Goal: Task Accomplishment & Management: Manage account settings

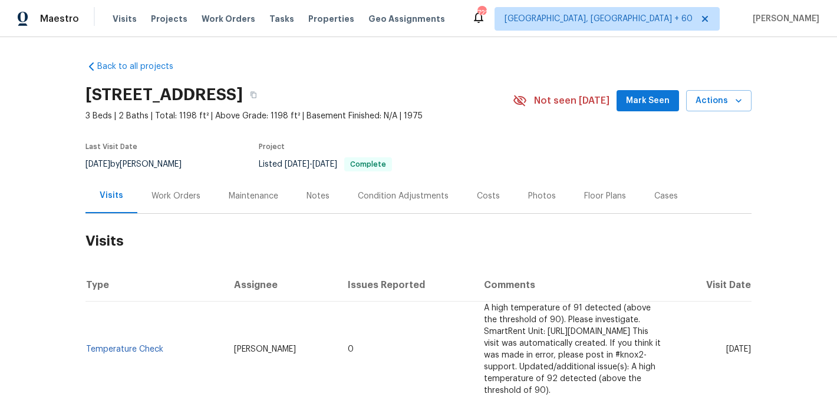
click at [187, 204] on div "Work Orders" at bounding box center [175, 196] width 77 height 35
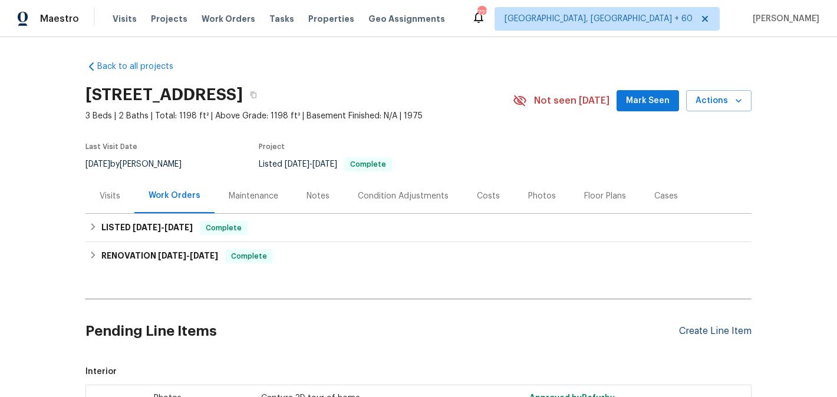
click at [717, 329] on div "Create Line Item" at bounding box center [715, 331] width 72 height 11
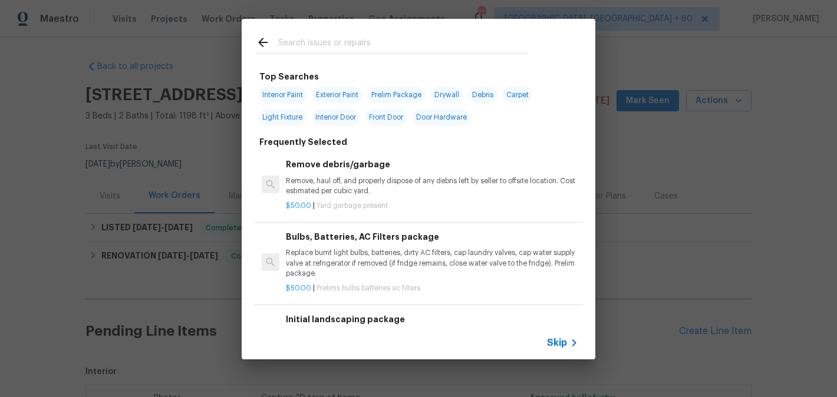
click at [314, 34] on div at bounding box center [392, 42] width 301 height 47
click at [303, 45] on input "text" at bounding box center [403, 44] width 250 height 18
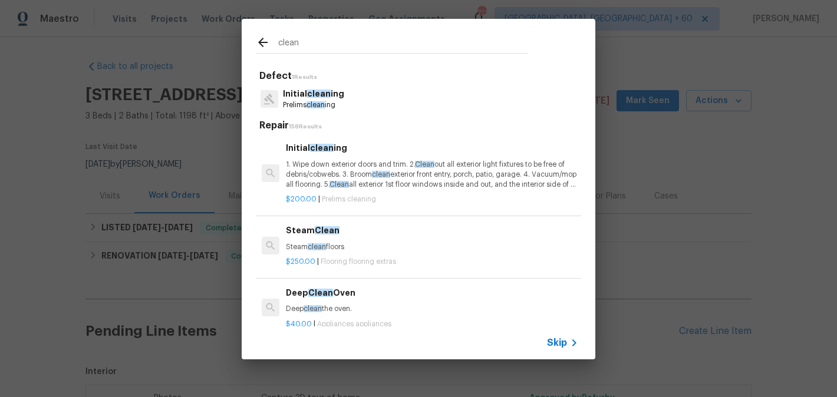
type input "clean"
click at [363, 161] on p "1. Wipe down exterior doors and trim. 2. Clean out all exterior light fixtures …" at bounding box center [432, 175] width 292 height 30
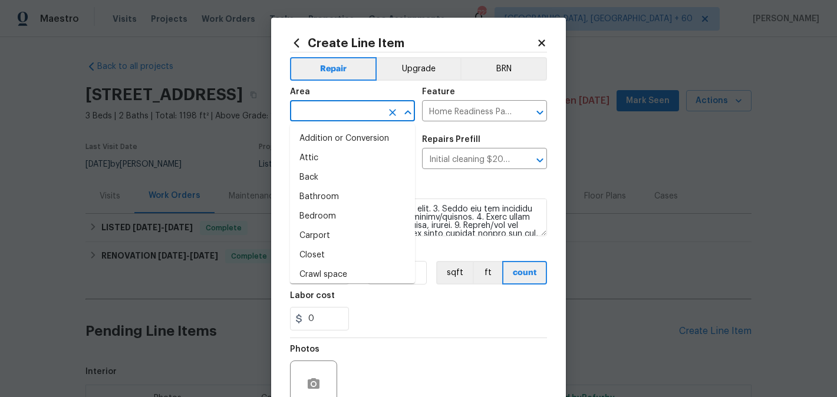
click at [319, 114] on input "text" at bounding box center [336, 112] width 92 height 18
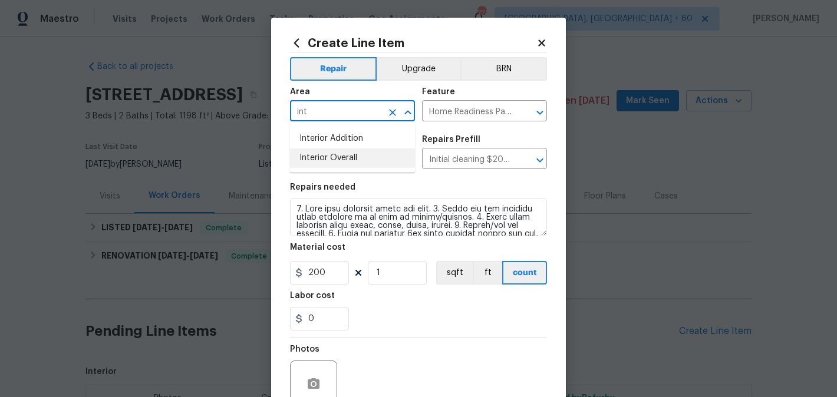
click at [327, 158] on li "Interior Overall" at bounding box center [352, 158] width 125 height 19
type input "Interior Overall"
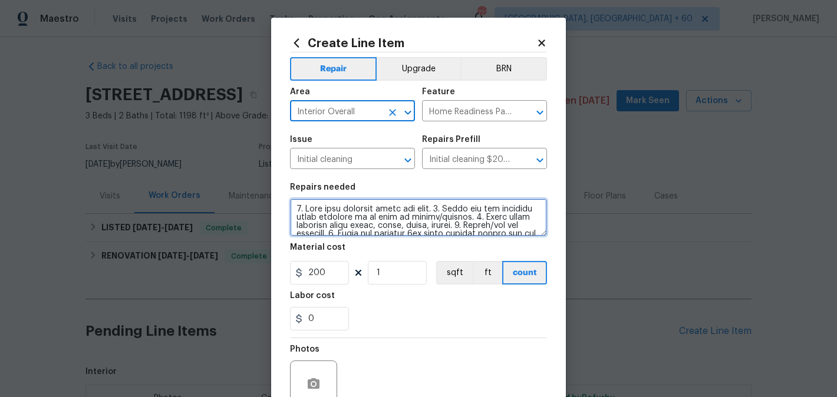
click at [331, 214] on textarea at bounding box center [418, 218] width 257 height 38
paste textarea "Feedback received that limbs and trash have accumulated at the front of the pro…"
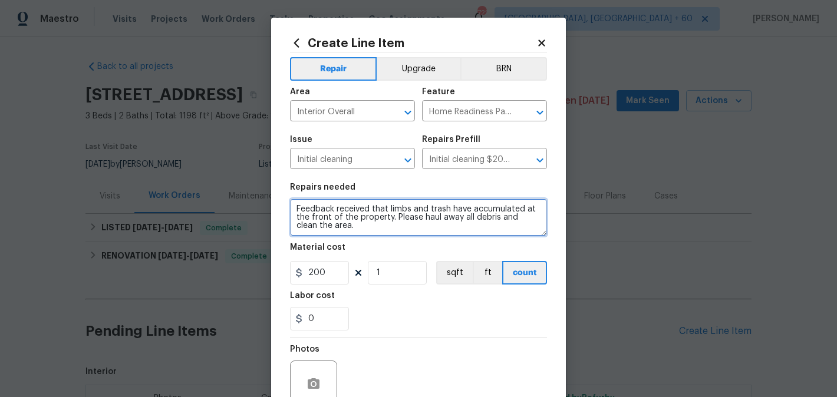
scroll to position [2, 0]
type textarea "Feedback received that limbs and trash have accumulated at the front of the pro…"
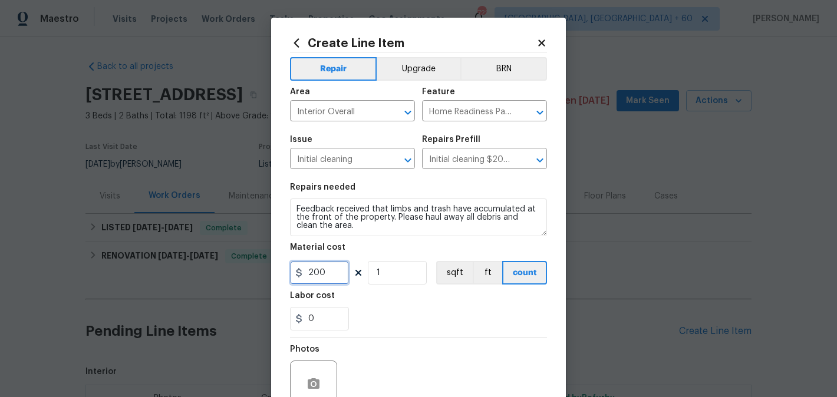
click at [314, 272] on input "200" at bounding box center [319, 273] width 59 height 24
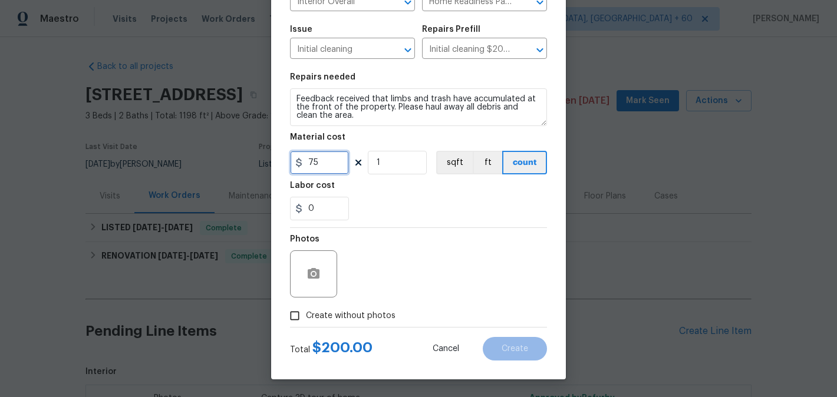
type input "75"
click at [354, 316] on span "Create without photos" at bounding box center [351, 316] width 90 height 12
click at [306, 316] on input "Create without photos" at bounding box center [294, 316] width 22 height 22
checkbox input "true"
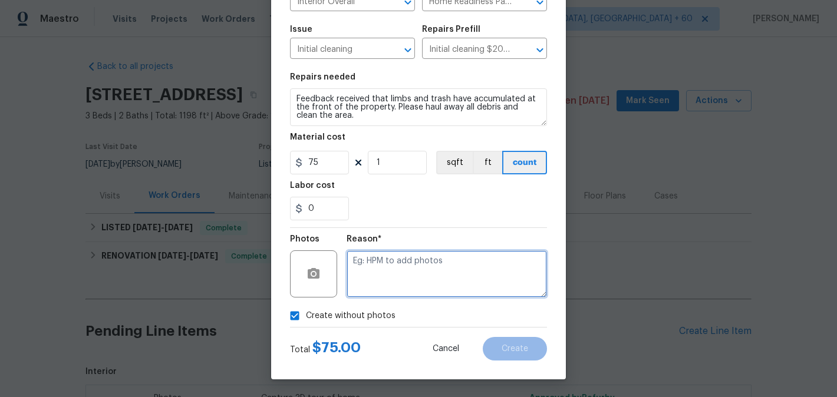
click at [407, 289] on textarea at bounding box center [447, 273] width 200 height 47
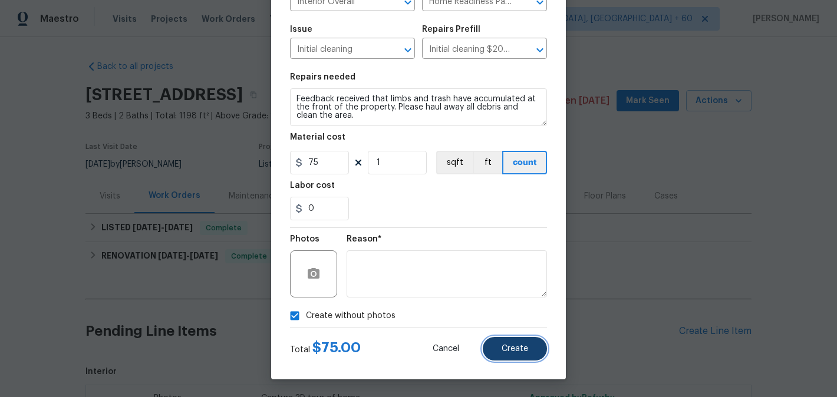
click at [509, 345] on span "Create" at bounding box center [514, 349] width 27 height 9
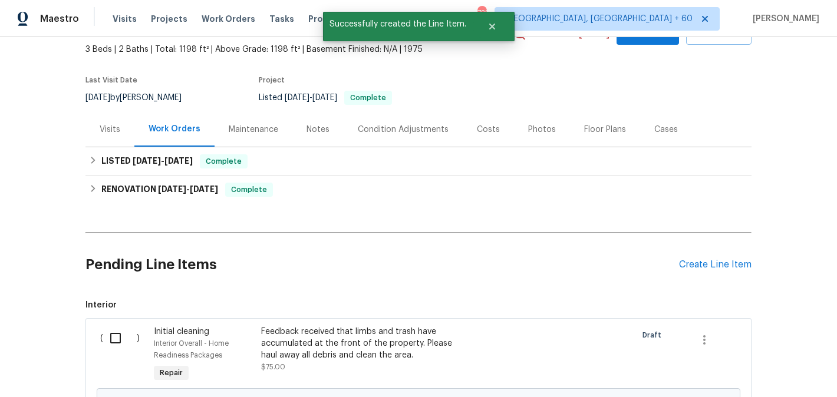
scroll to position [288, 0]
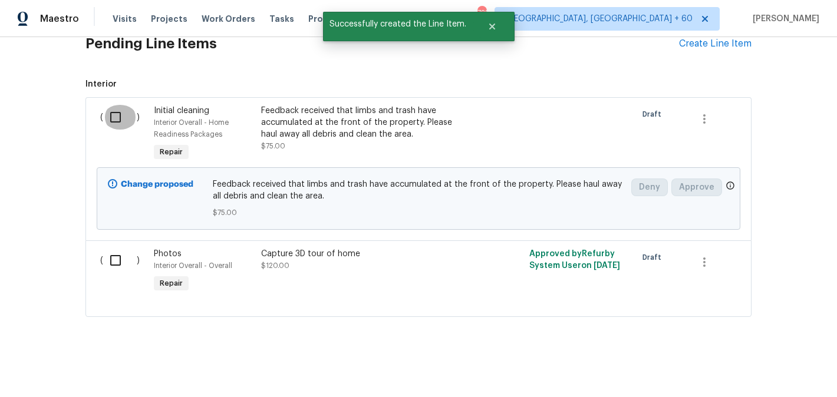
click at [128, 120] on input "checkbox" at bounding box center [120, 117] width 34 height 25
checkbox input "true"
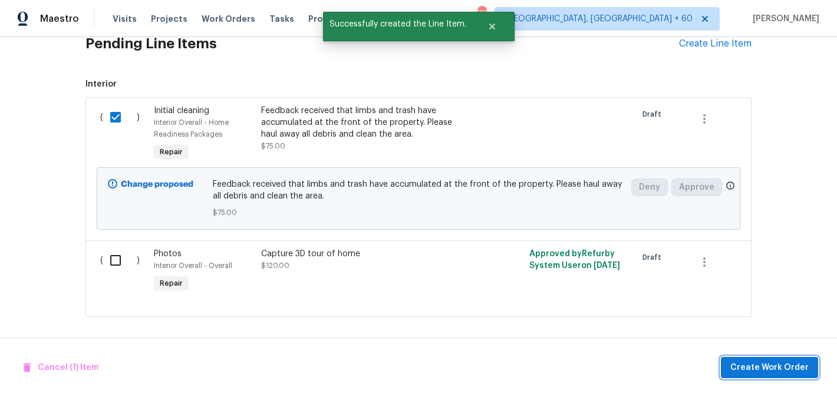
click at [753, 372] on span "Create Work Order" at bounding box center [769, 368] width 78 height 15
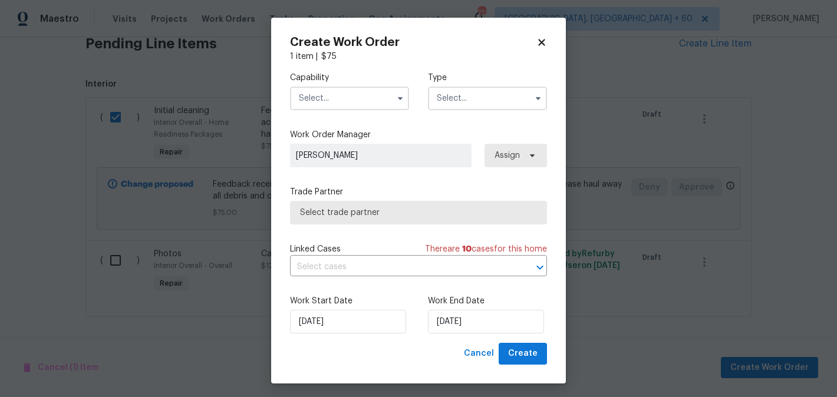
click at [324, 101] on input "text" at bounding box center [349, 99] width 119 height 24
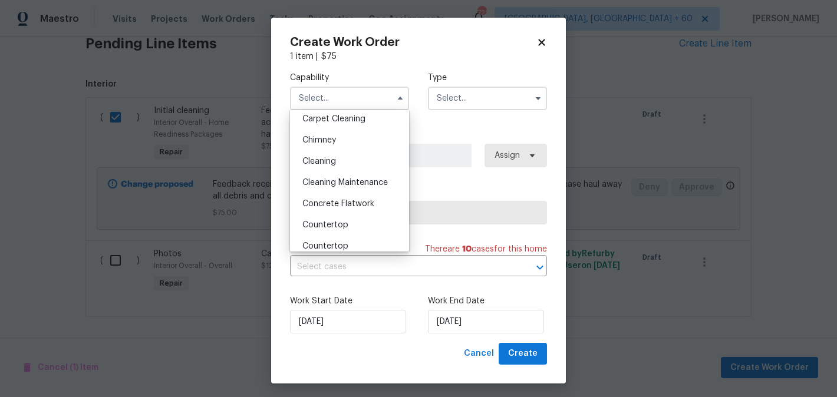
scroll to position [168, 0]
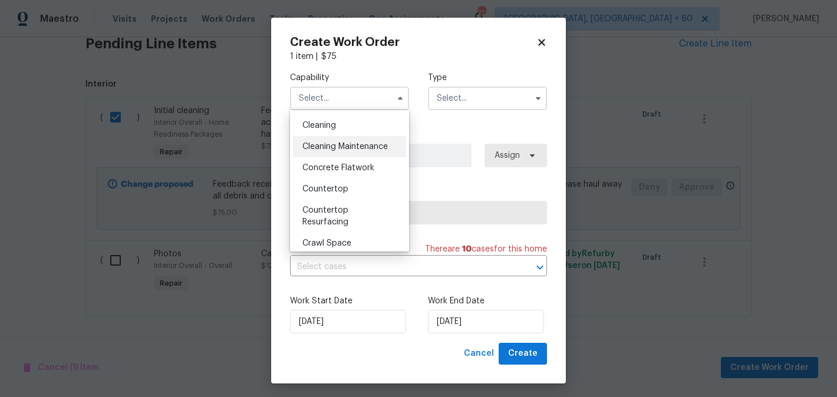
click at [345, 141] on div "Cleaning Maintenance" at bounding box center [349, 146] width 113 height 21
type input "Cleaning Maintenance"
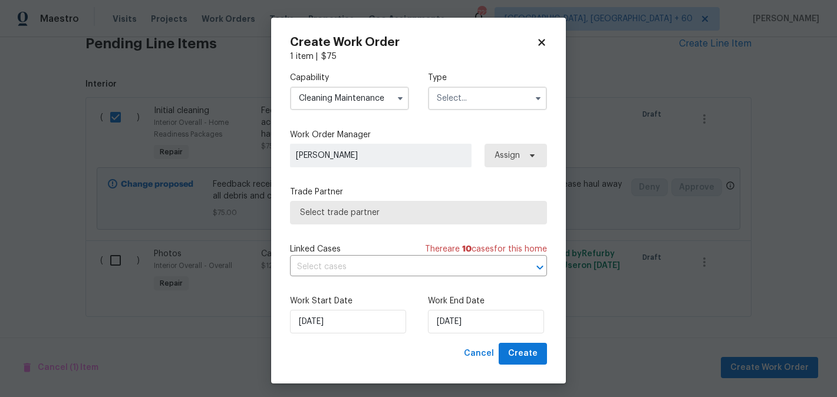
click at [468, 97] on input "text" at bounding box center [487, 99] width 119 height 24
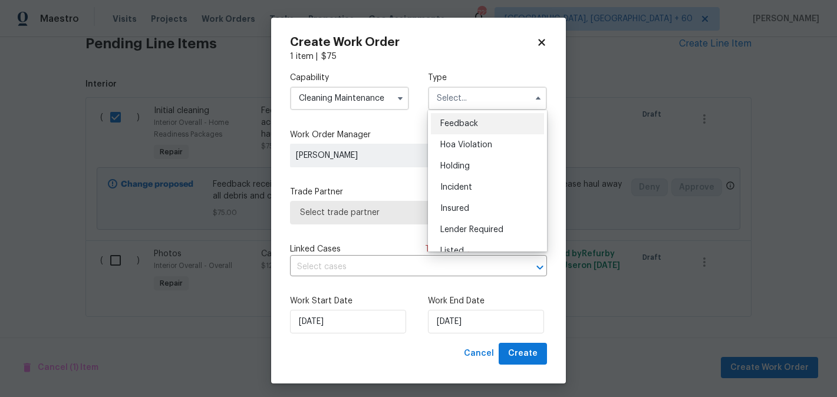
click at [469, 124] on span "Feedback" at bounding box center [459, 124] width 38 height 8
type input "Feedback"
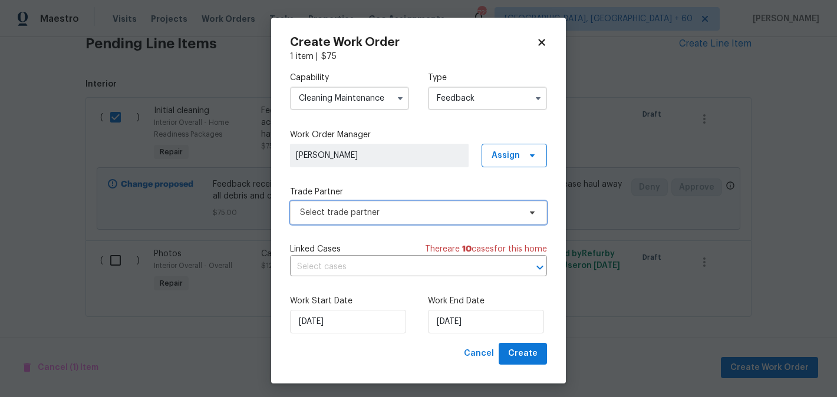
click at [332, 208] on span "Select trade partner" at bounding box center [410, 213] width 220 height 12
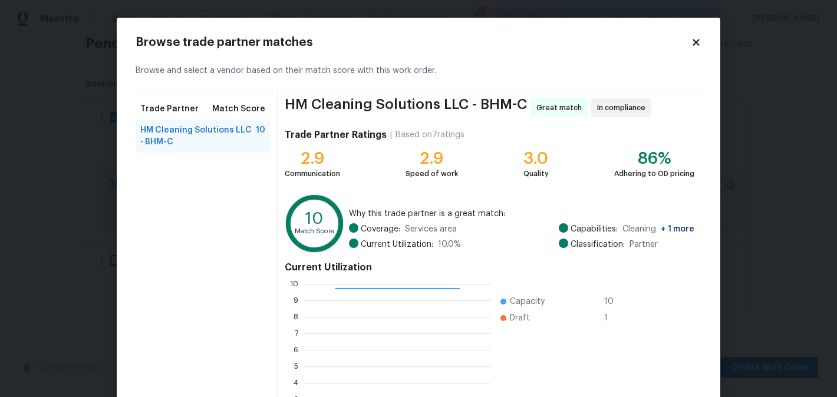
scroll to position [123, 0]
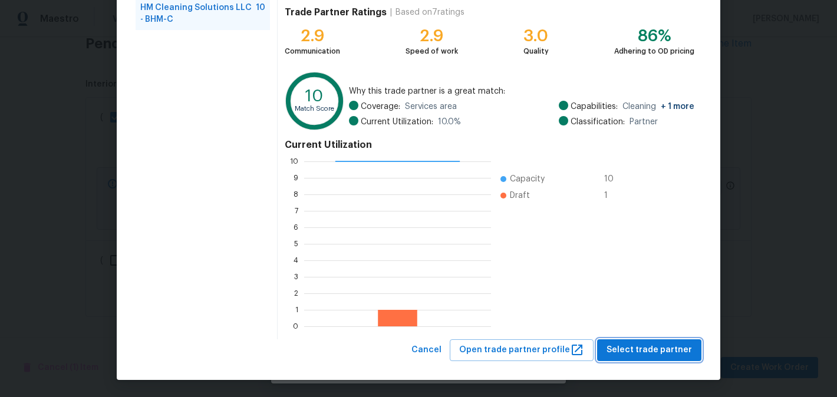
click at [622, 347] on span "Select trade partner" at bounding box center [648, 350] width 85 height 15
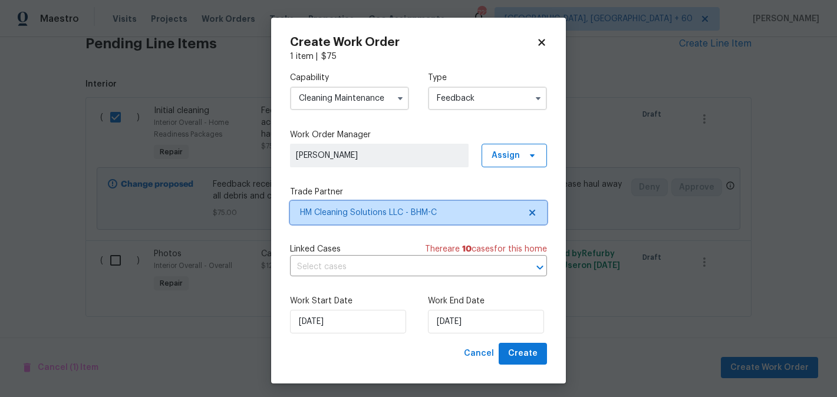
scroll to position [0, 0]
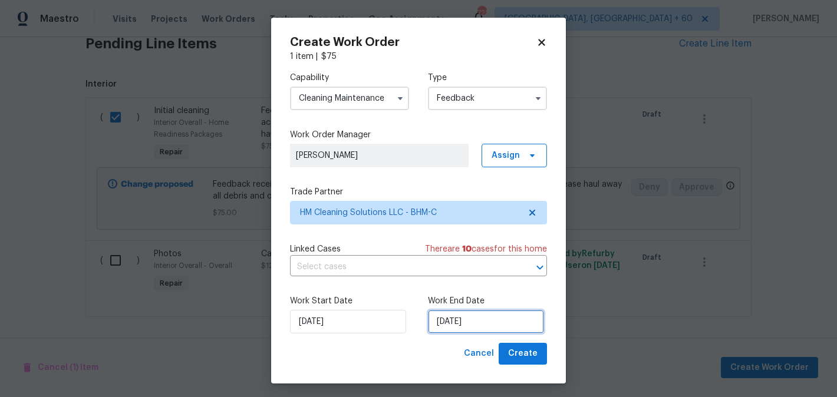
click at [481, 326] on input "13/08/2025" at bounding box center [486, 322] width 116 height 24
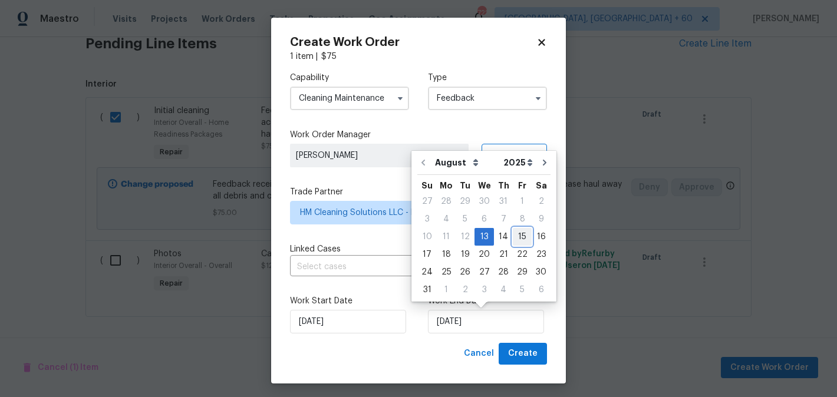
click at [514, 238] on div "15" at bounding box center [522, 237] width 19 height 17
type input "15/08/2025"
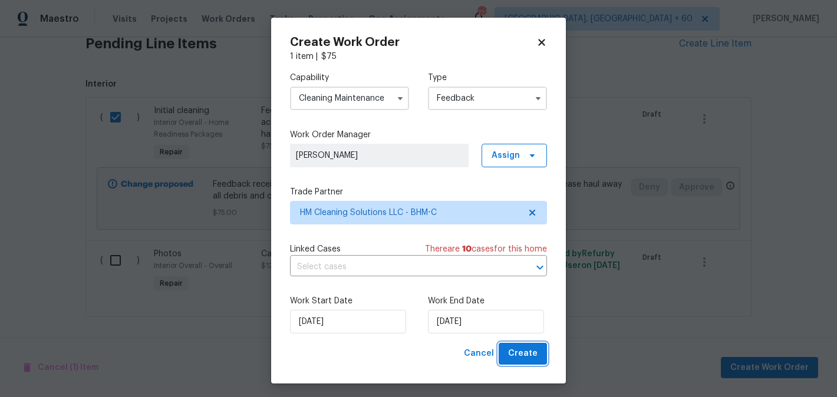
click at [523, 358] on span "Create" at bounding box center [522, 354] width 29 height 15
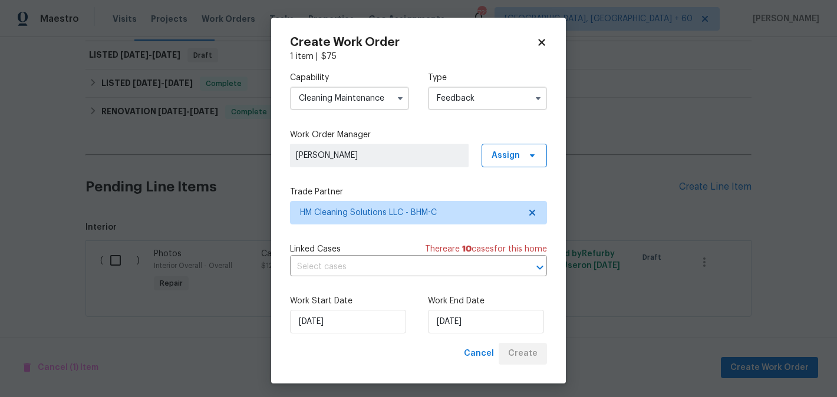
scroll to position [173, 0]
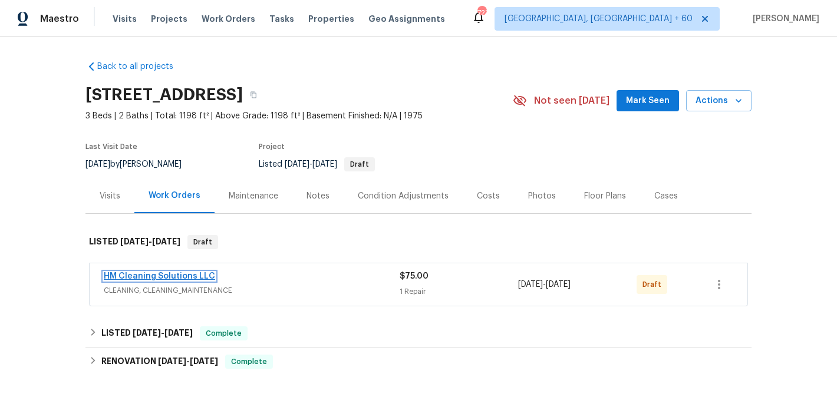
click at [189, 278] on link "HM Cleaning Solutions LLC" at bounding box center [159, 276] width 111 height 8
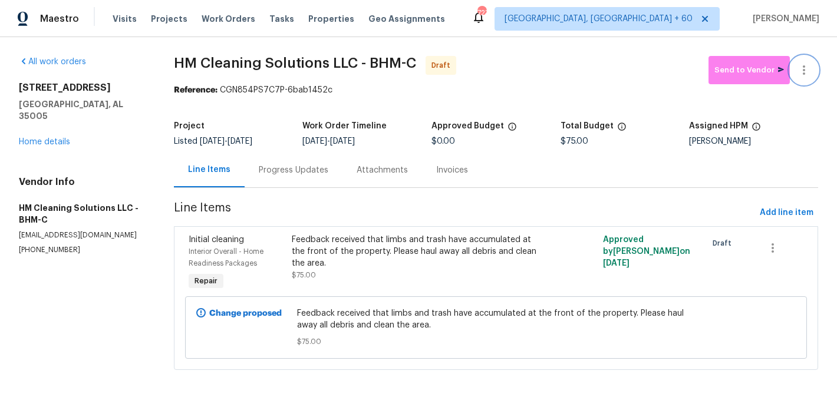
click at [810, 62] on button "button" at bounding box center [804, 70] width 28 height 28
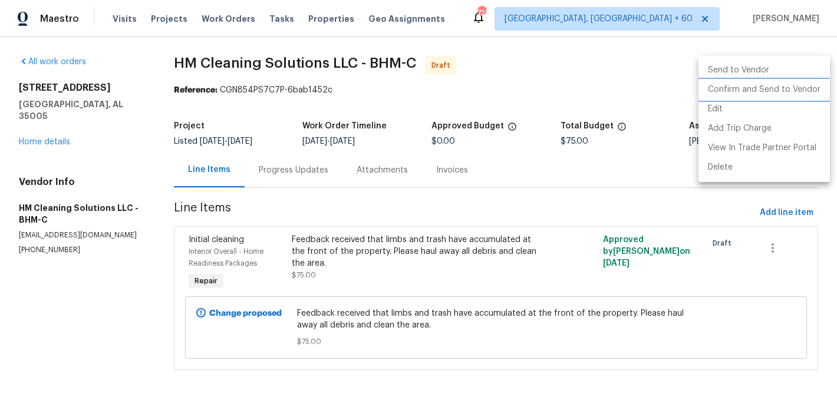
click at [810, 82] on li "Confirm and Send to Vendor" at bounding box center [763, 89] width 131 height 19
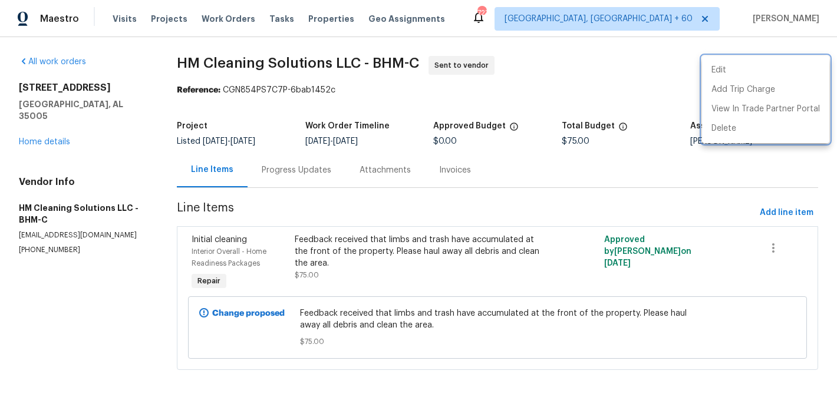
click at [286, 162] on div at bounding box center [418, 198] width 837 height 397
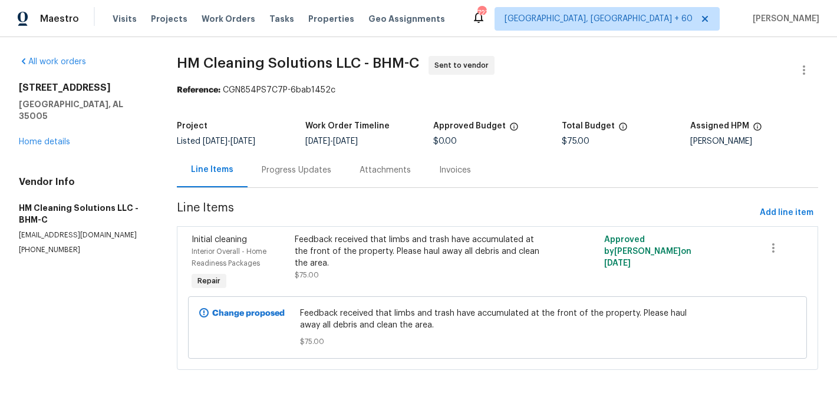
click at [286, 162] on div "Progress Updates" at bounding box center [297, 170] width 98 height 35
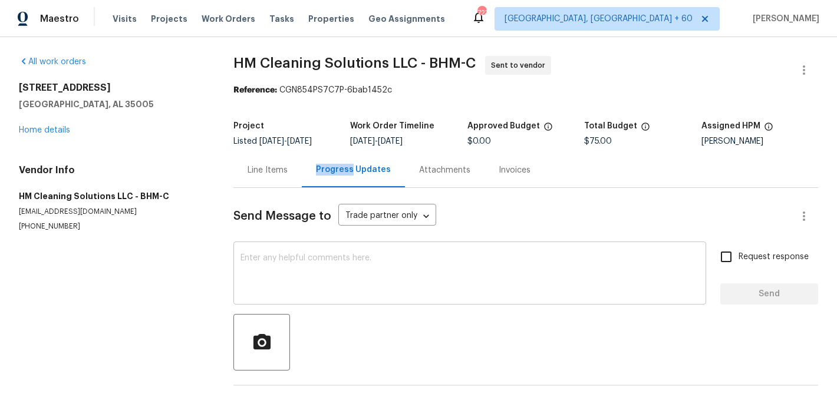
click at [337, 259] on textarea at bounding box center [469, 274] width 458 height 41
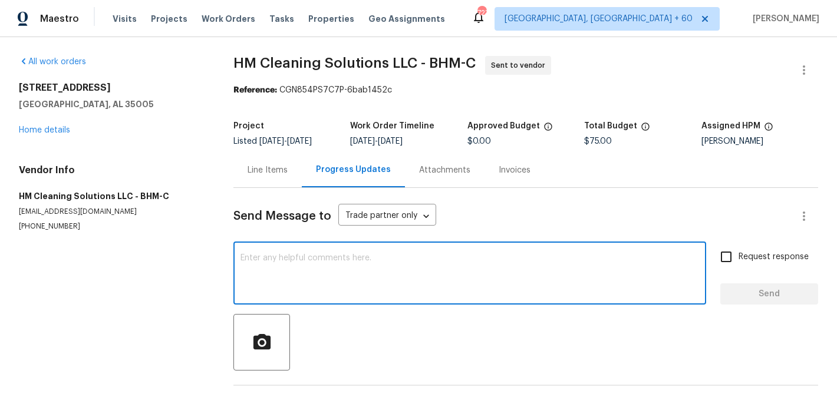
paste textarea "Hi, this is Blessida with Opendoor. I’m confirming you received the WO for the …"
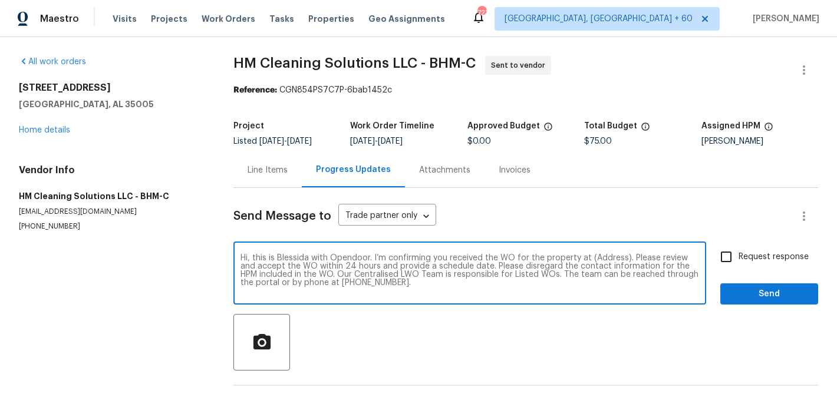
click at [613, 256] on textarea "Hi, this is Blessida with Opendoor. I’m confirming you received the WO for the …" at bounding box center [469, 274] width 458 height 41
paste textarea "[STREET_ADDRESS]"
type textarea "Hi, this is Blessida with Opendoor. I’m confirming you received the WO for the …"
click at [745, 252] on span "Request response" at bounding box center [773, 257] width 70 height 12
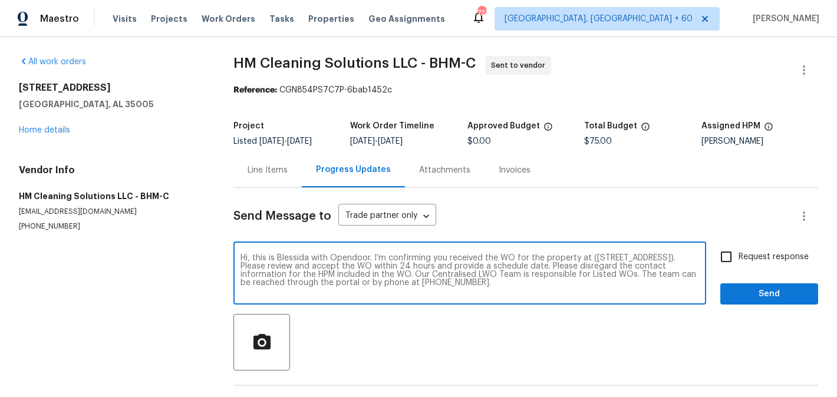
click at [738, 252] on input "Request response" at bounding box center [726, 257] width 25 height 25
checkbox input "true"
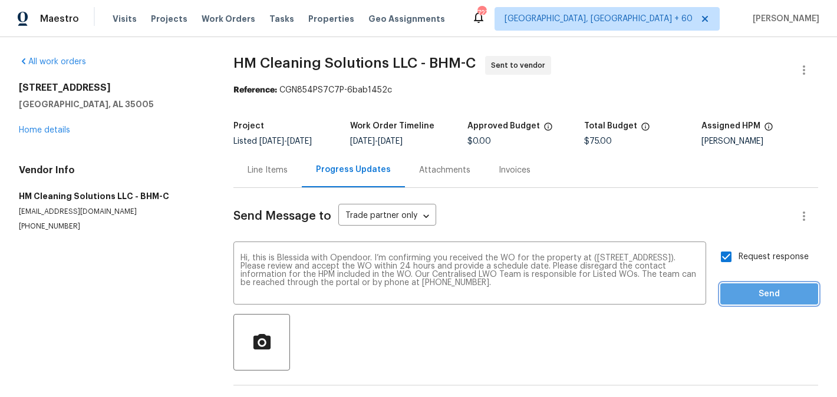
click at [745, 291] on span "Send" at bounding box center [769, 294] width 79 height 15
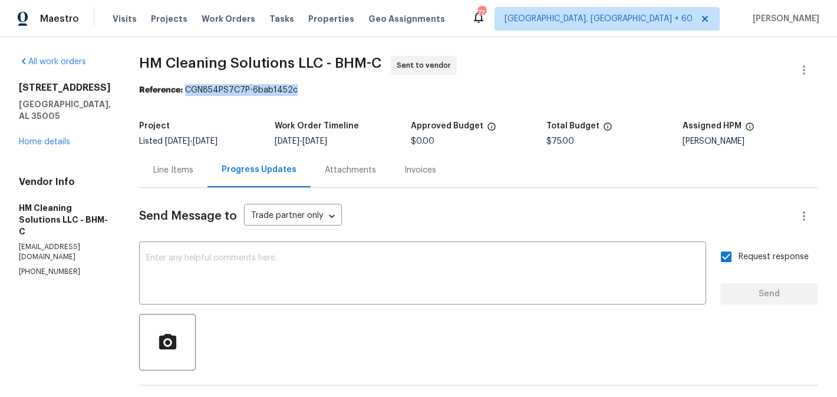
drag, startPoint x: 212, startPoint y: 90, endPoint x: 350, endPoint y: 90, distance: 138.5
click at [350, 90] on div "Reference: CGN854PS7C7P-6bab1452c" at bounding box center [478, 90] width 679 height 12
copy div "CGN854PS7C7P-6bab1452c"
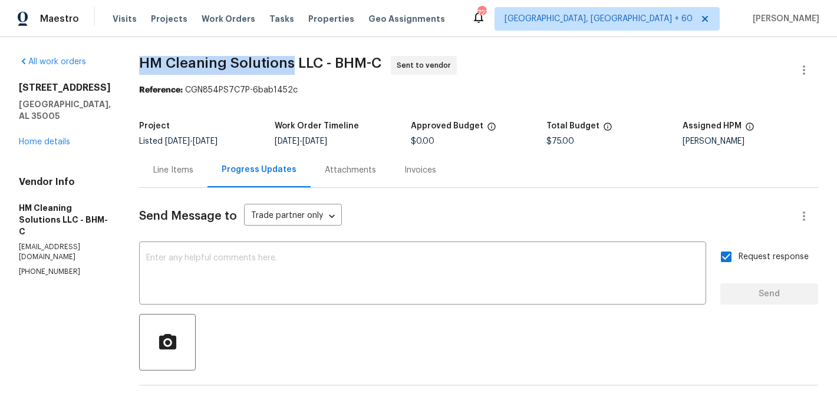
drag, startPoint x: 166, startPoint y: 63, endPoint x: 320, endPoint y: 72, distance: 154.7
click at [320, 72] on span "HM Cleaning Solutions LLC - BHM-C Sent to vendor" at bounding box center [464, 70] width 651 height 28
copy span "HM Cleaning Solutions"
click at [35, 138] on link "Home details" at bounding box center [44, 142] width 51 height 8
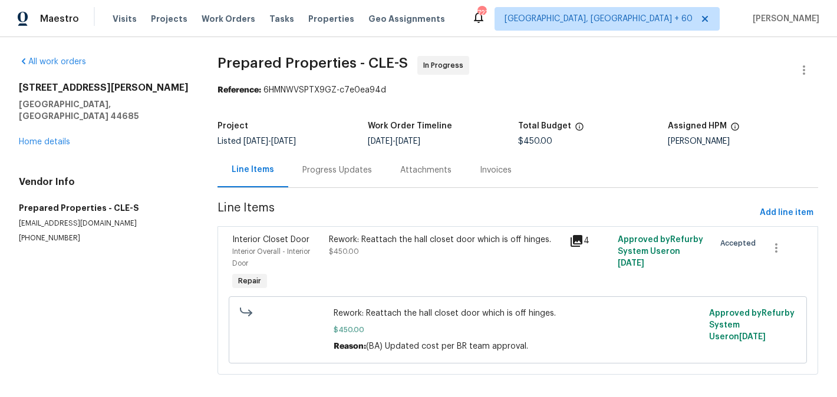
click at [382, 255] on div "Rework: Reattach the hall closet door which is off hinges. $450.00" at bounding box center [446, 246] width 234 height 24
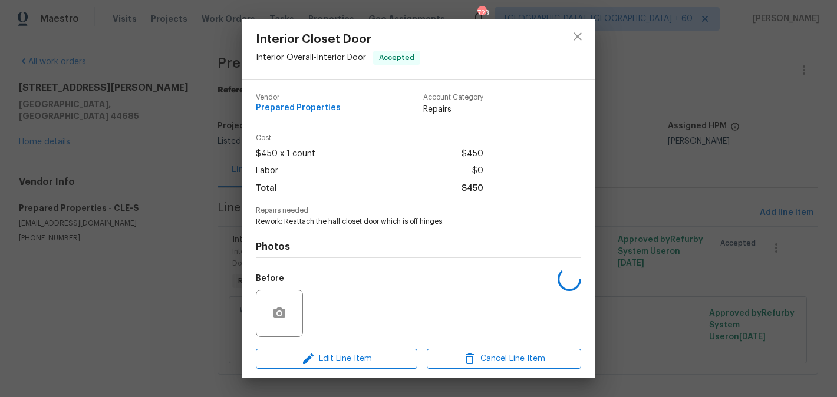
scroll to position [86, 0]
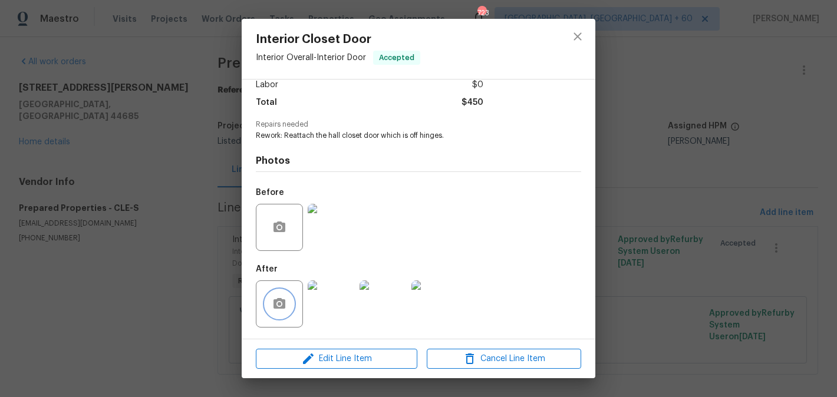
click at [280, 306] on icon "button" at bounding box center [279, 303] width 12 height 11
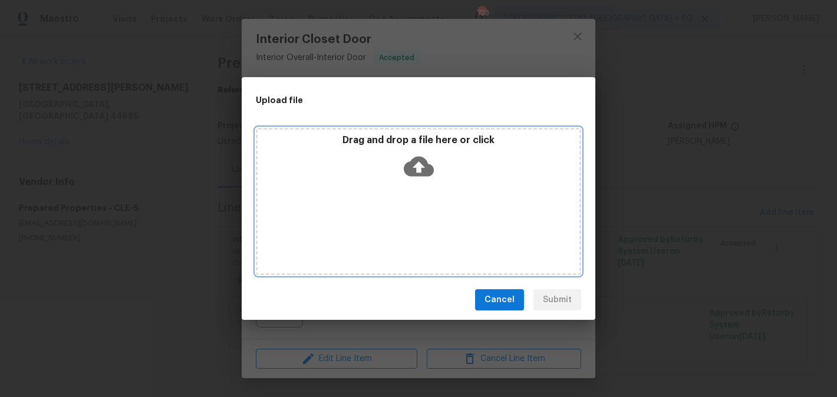
click at [413, 160] on icon at bounding box center [419, 167] width 30 height 20
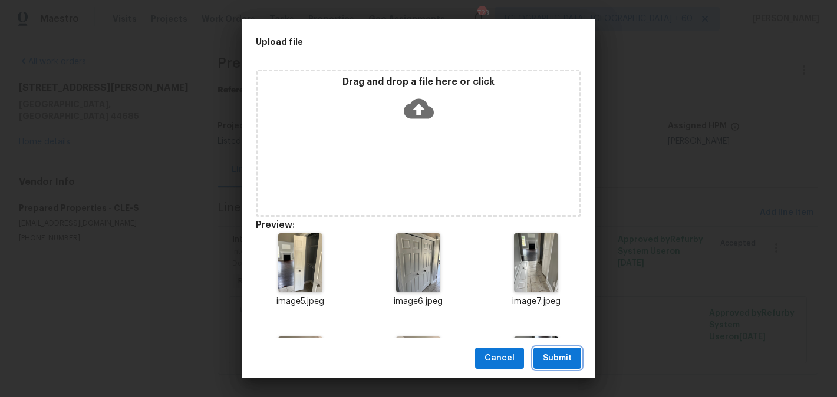
click at [561, 354] on span "Submit" at bounding box center [557, 358] width 29 height 15
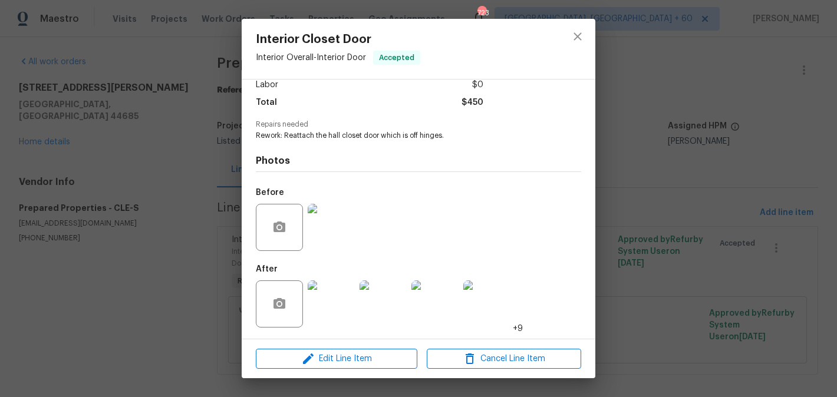
click at [160, 237] on div "Interior Closet Door Interior Overall - Interior Door Accepted Vendor Prepared …" at bounding box center [418, 198] width 837 height 397
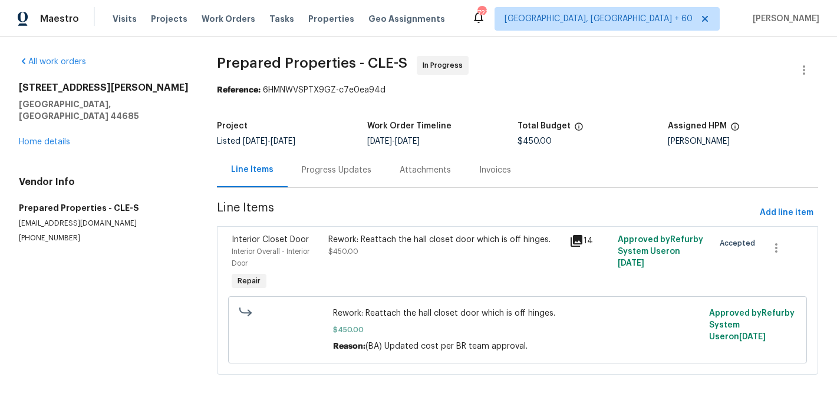
click at [337, 170] on div "Progress Updates" at bounding box center [337, 170] width 70 height 12
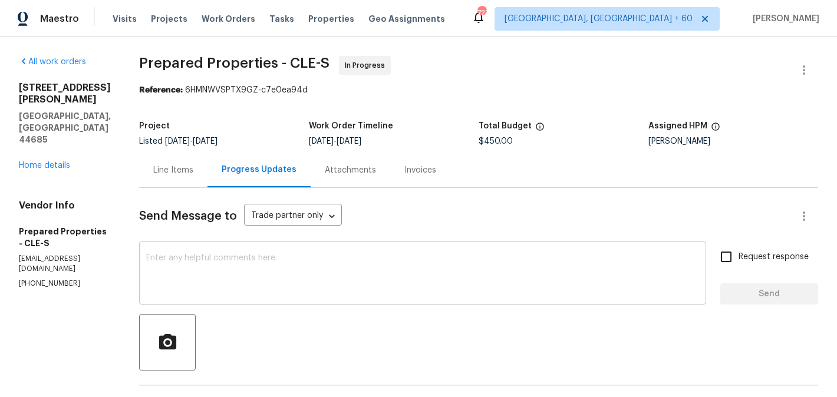
scroll to position [163, 0]
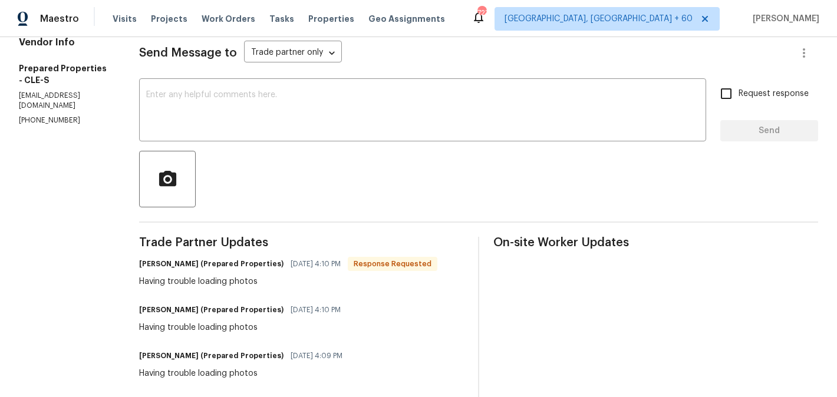
click at [30, 116] on p "(216) 644-3545" at bounding box center [65, 121] width 92 height 10
click at [66, 116] on p "(216) 644-3545" at bounding box center [65, 121] width 92 height 10
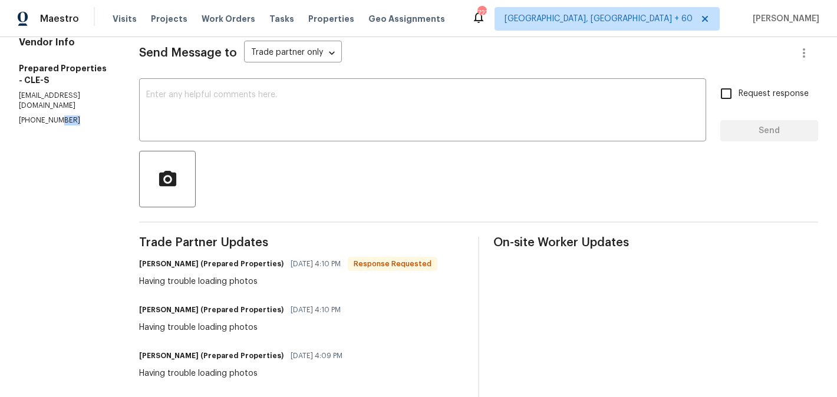
click at [66, 116] on p "(216) 644-3545" at bounding box center [65, 121] width 92 height 10
copy p "(216) 644-3545"
click at [242, 121] on textarea at bounding box center [422, 111] width 553 height 41
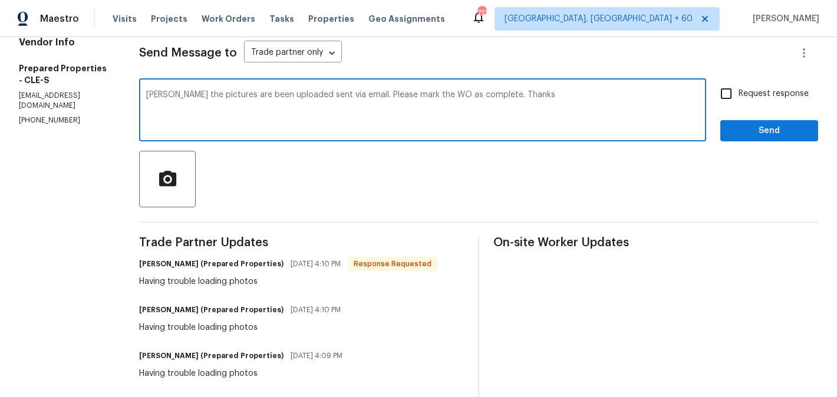
click at [0, 0] on div "The" at bounding box center [0, 0] width 0 height 0
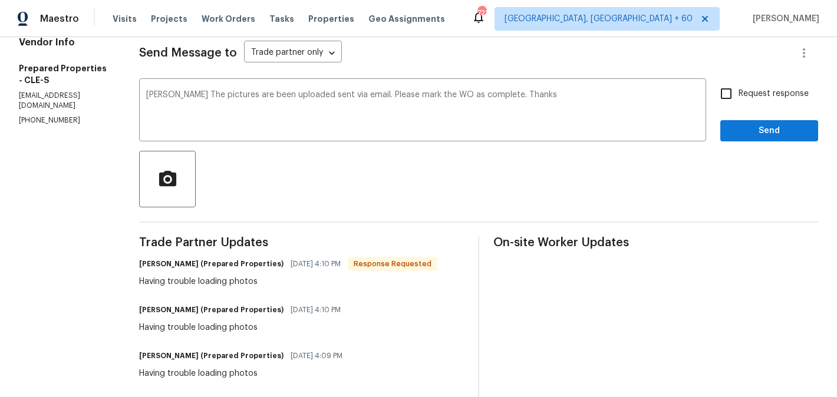
click at [0, 0] on div "Rewrite sentence" at bounding box center [0, 0] width 0 height 0
click at [0, 0] on span "and" at bounding box center [0, 0] width 0 height 0
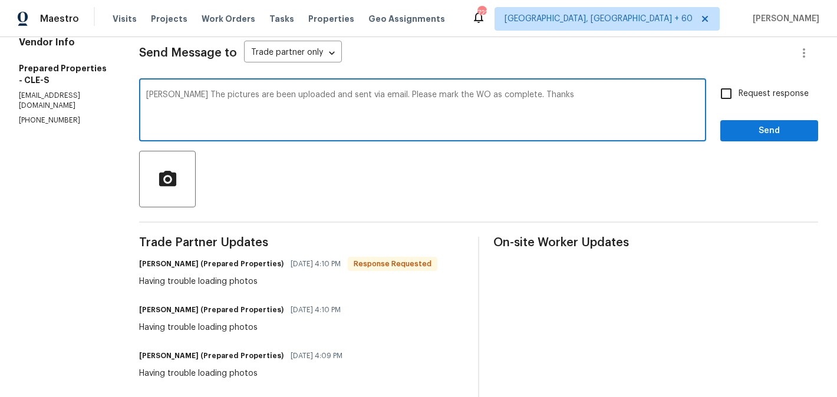
click at [322, 97] on textarea "Staci The pictures are been uploaded and sent via email. Please mark the WO as …" at bounding box center [422, 111] width 553 height 41
type textarea "Staci The pictures are been uploaded sent via email. Please mark the WO as comp…"
click at [777, 94] on span "Request response" at bounding box center [773, 94] width 70 height 12
click at [738, 94] on input "Request response" at bounding box center [726, 93] width 25 height 25
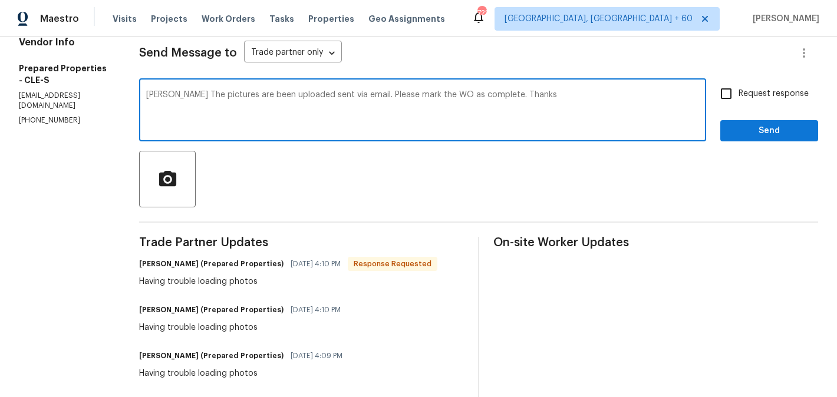
checkbox input "true"
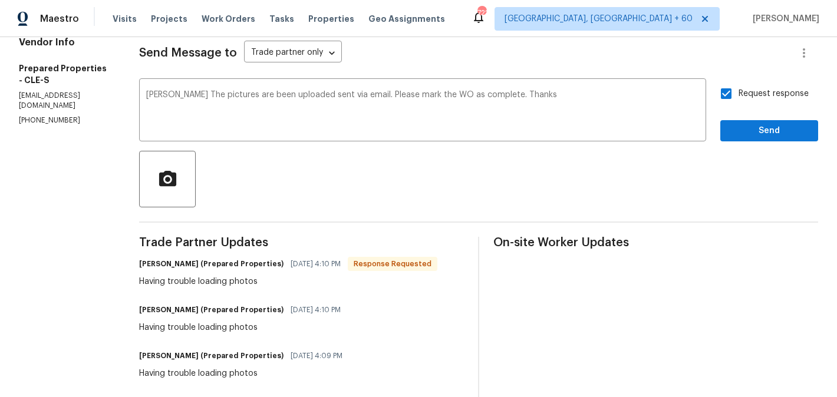
click at [771, 118] on div "Request response Send" at bounding box center [769, 111] width 98 height 60
click at [771, 128] on span "Send" at bounding box center [769, 131] width 79 height 15
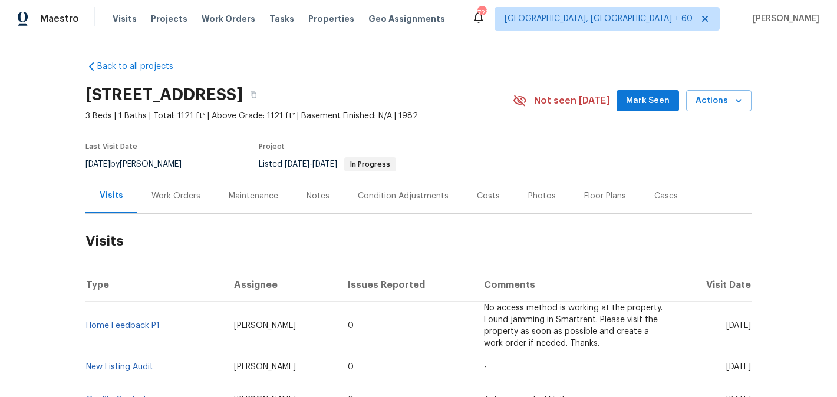
click at [188, 194] on div "Work Orders" at bounding box center [175, 196] width 49 height 12
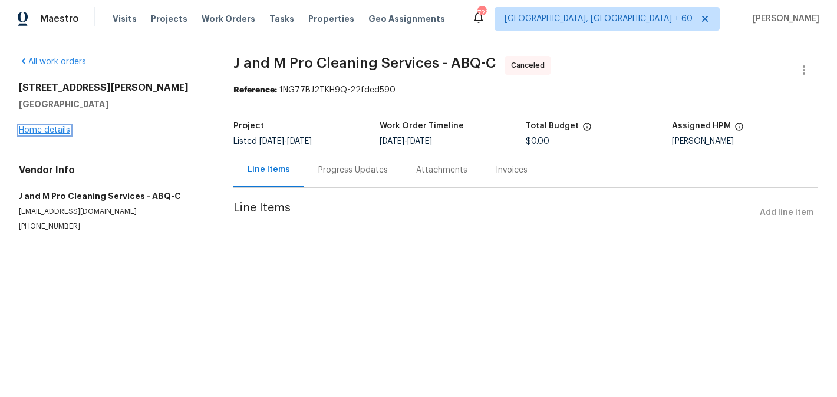
click at [65, 132] on link "Home details" at bounding box center [44, 130] width 51 height 8
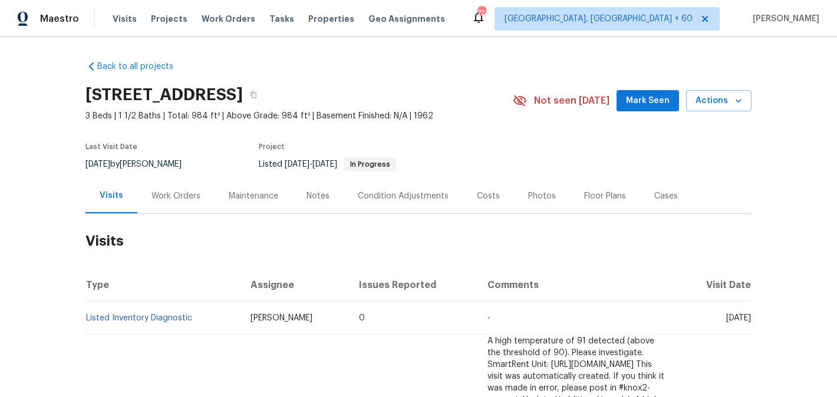
click at [190, 190] on div "Work Orders" at bounding box center [175, 196] width 49 height 12
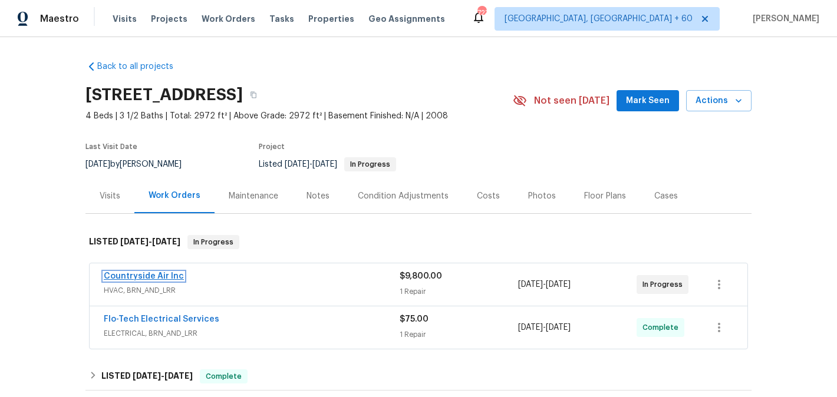
click at [158, 278] on link "Countryside Air Inc" at bounding box center [144, 276] width 80 height 8
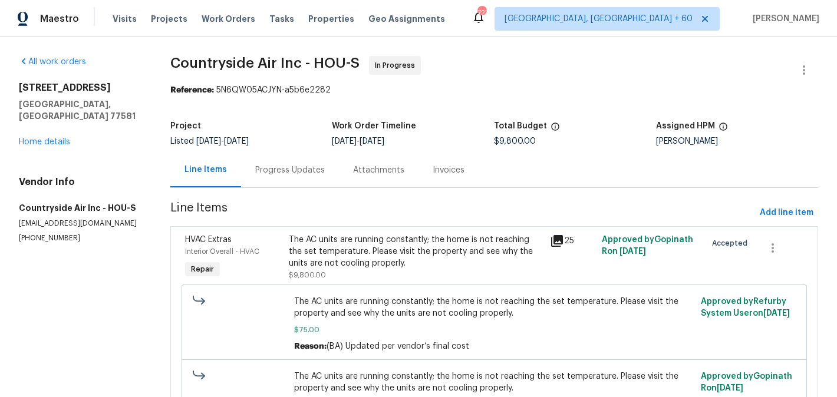
click at [296, 176] on div "Progress Updates" at bounding box center [290, 170] width 98 height 35
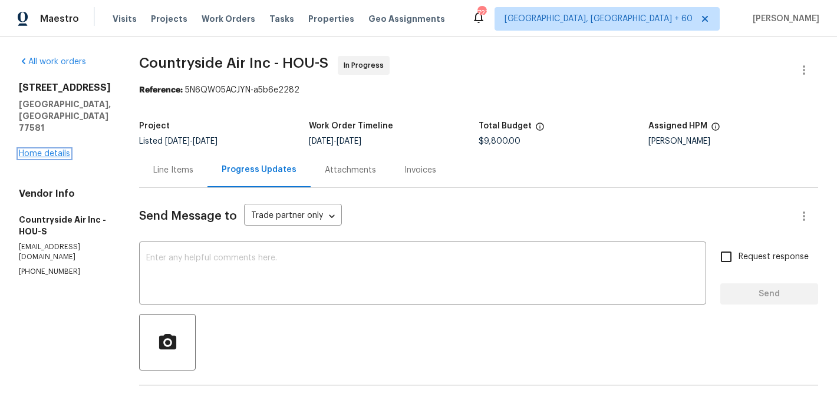
click at [67, 150] on link "Home details" at bounding box center [44, 154] width 51 height 8
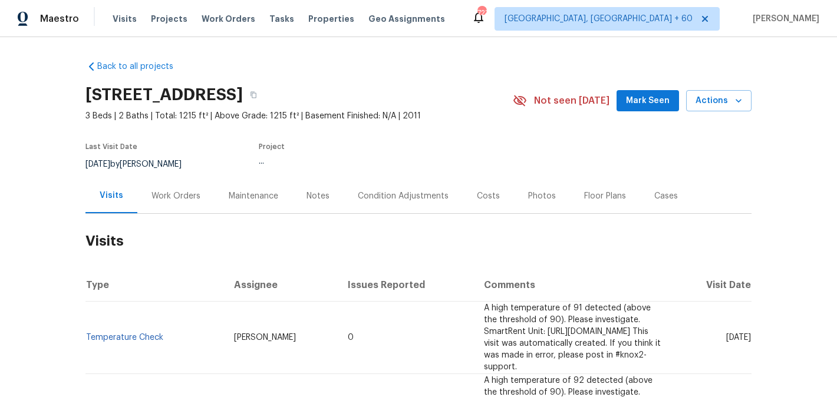
click at [184, 197] on div "Work Orders" at bounding box center [175, 196] width 49 height 12
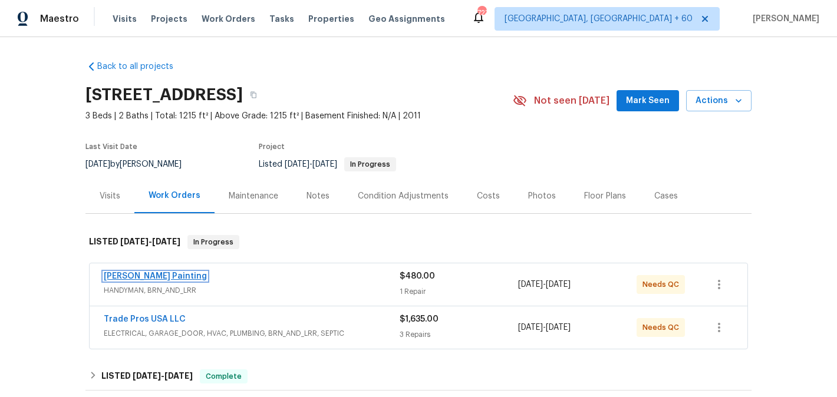
click at [156, 278] on link "Perez Painting" at bounding box center [155, 276] width 103 height 8
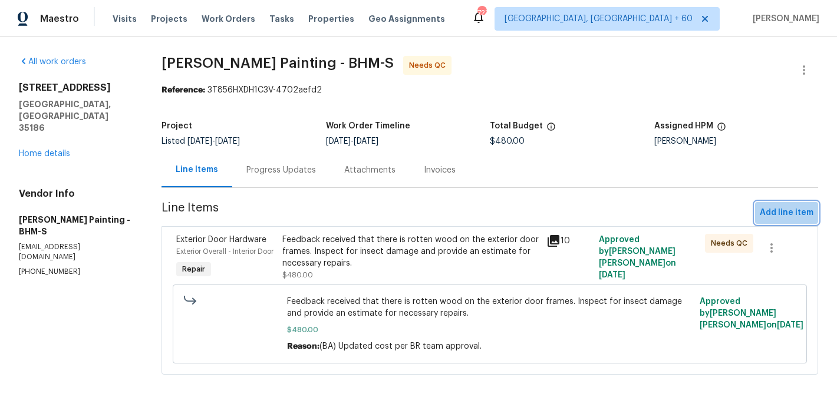
click at [784, 204] on button "Add line item" at bounding box center [786, 213] width 63 height 22
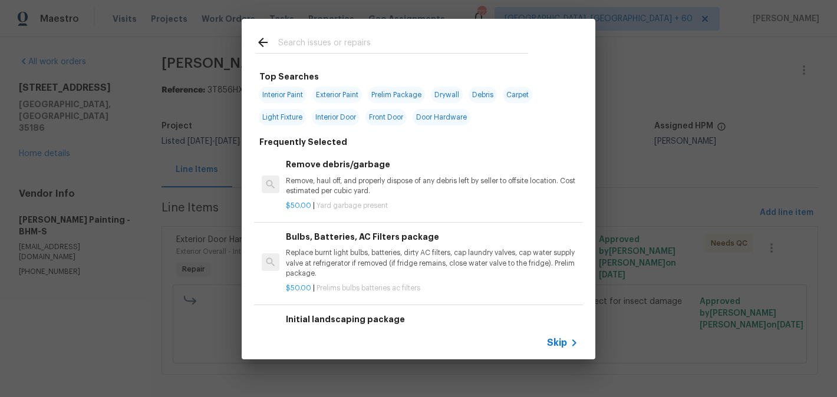
click at [745, 227] on div "Top Searches Interior Paint Exterior Paint Prelim Package Drywall Debris Carpet…" at bounding box center [418, 189] width 837 height 378
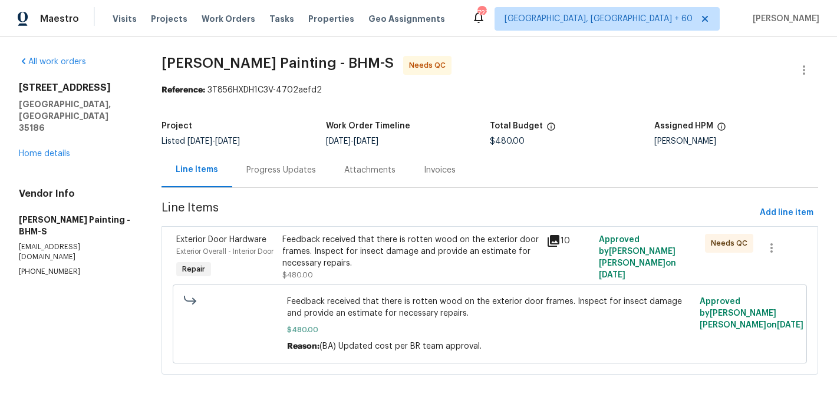
click at [539, 237] on div "Feedback received that there is rotten wood on the exterior door frames. Inspec…" at bounding box center [410, 251] width 257 height 35
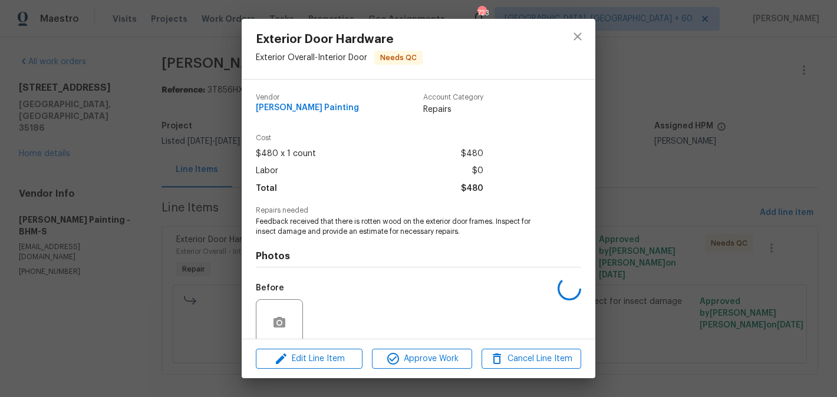
scroll to position [96, 0]
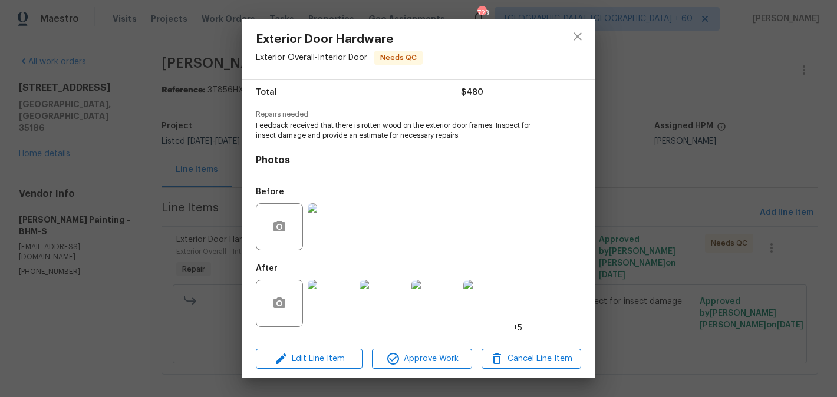
click at [346, 295] on img at bounding box center [331, 303] width 47 height 47
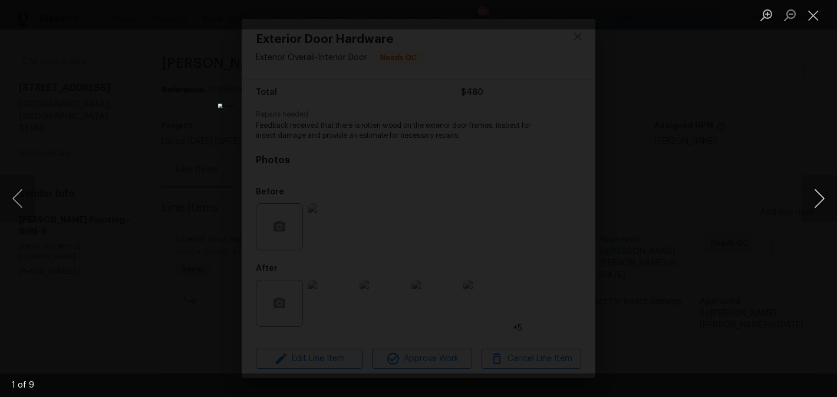
click at [820, 203] on button "Next image" at bounding box center [818, 198] width 35 height 47
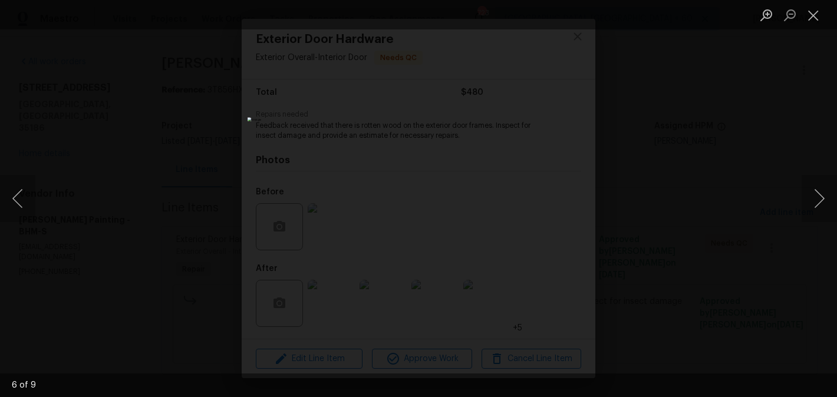
click at [675, 211] on div "Lightbox" at bounding box center [418, 198] width 837 height 397
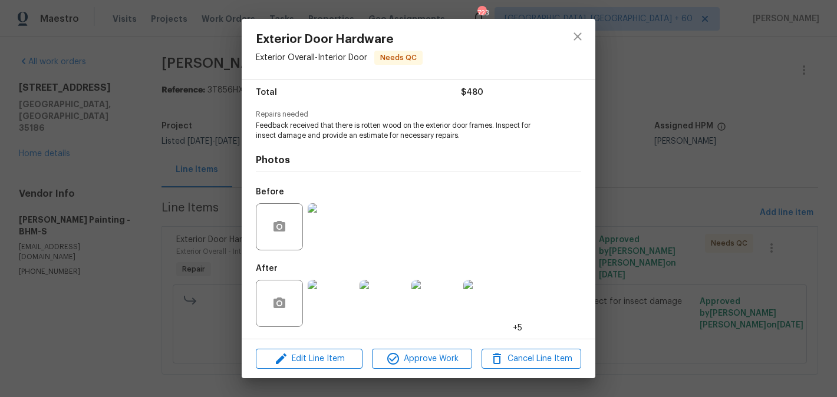
click at [675, 211] on div "Exterior Door Hardware Exterior Overall - Interior Door Needs QC Vendor Perez P…" at bounding box center [418, 198] width 837 height 397
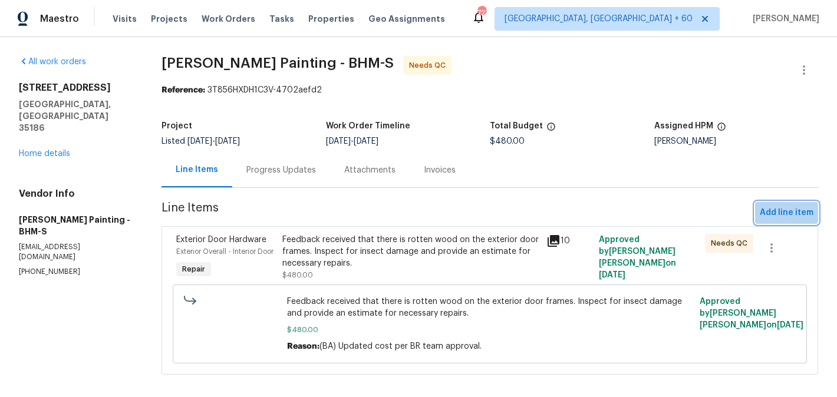
click at [787, 209] on span "Add line item" at bounding box center [787, 213] width 54 height 15
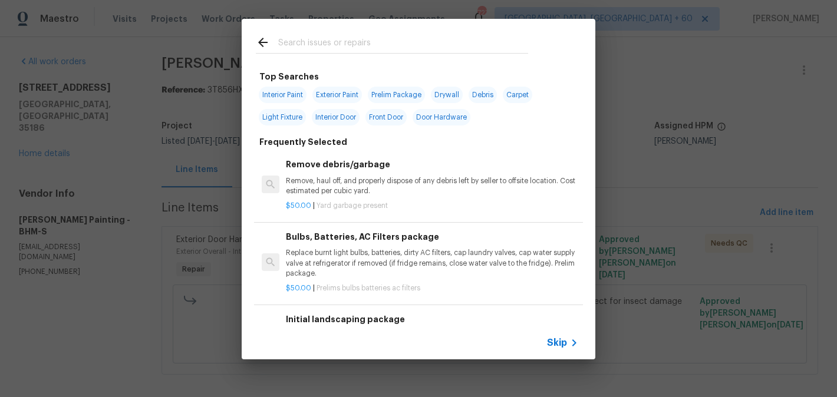
click at [340, 94] on span "Exterior Paint" at bounding box center [337, 95] width 50 height 17
type input "Exterior Paint"
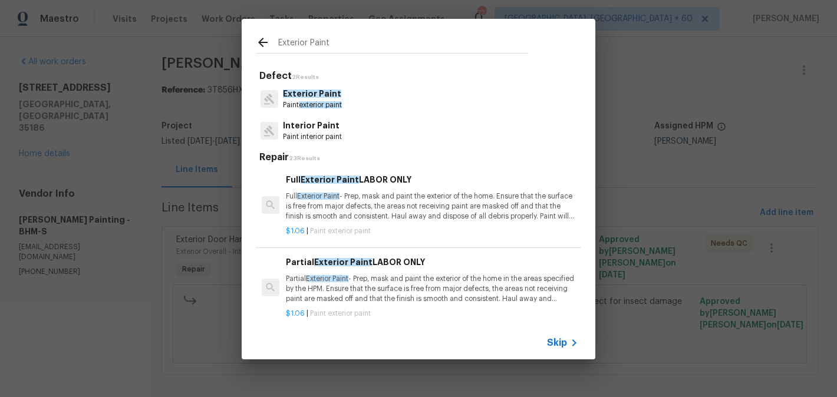
click at [334, 177] on span "Exterior Paint" at bounding box center [330, 180] width 58 height 8
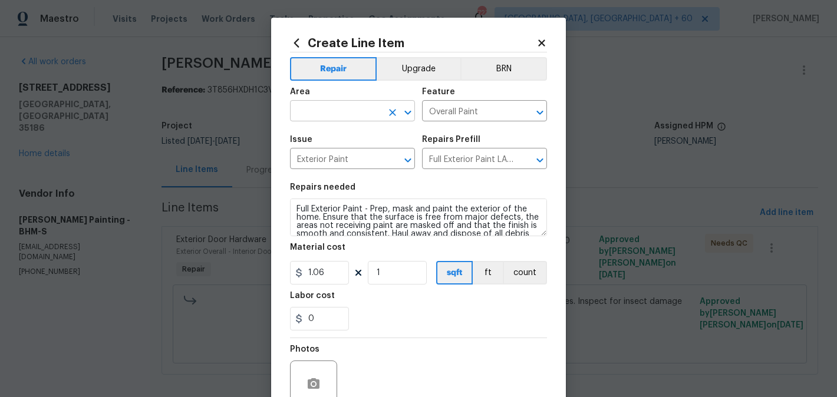
click at [318, 112] on input "text" at bounding box center [336, 112] width 92 height 18
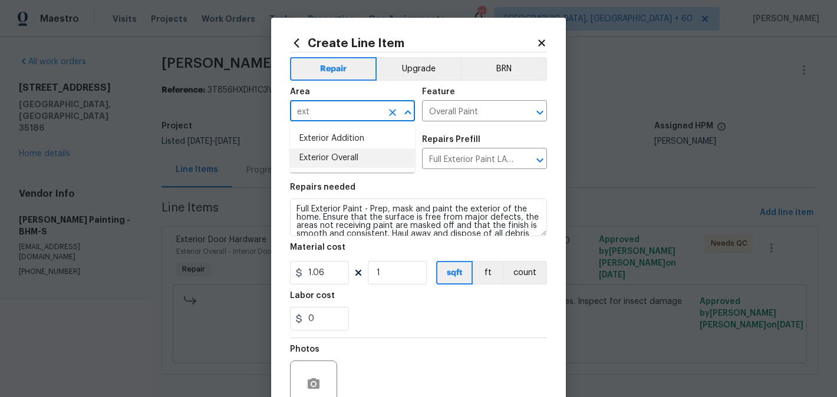
click at [325, 158] on li "Exterior Overall" at bounding box center [352, 158] width 125 height 19
type input "Exterior Overall"
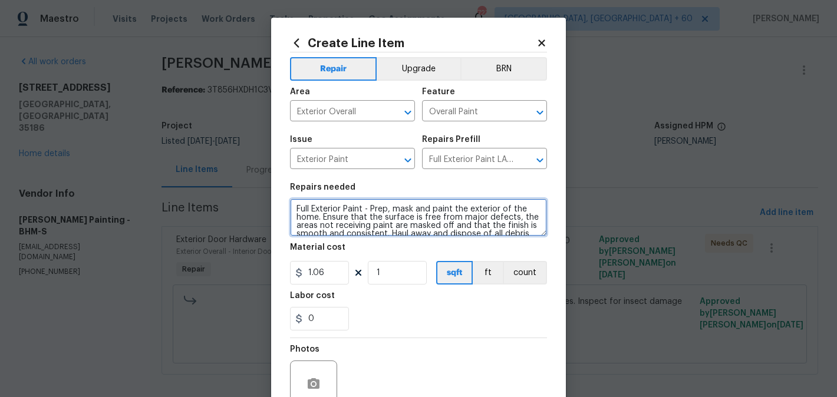
click at [334, 200] on textarea "Full Exterior Paint - Prep, mask and paint the exterior of the home. Ensure tha…" at bounding box center [418, 218] width 257 height 38
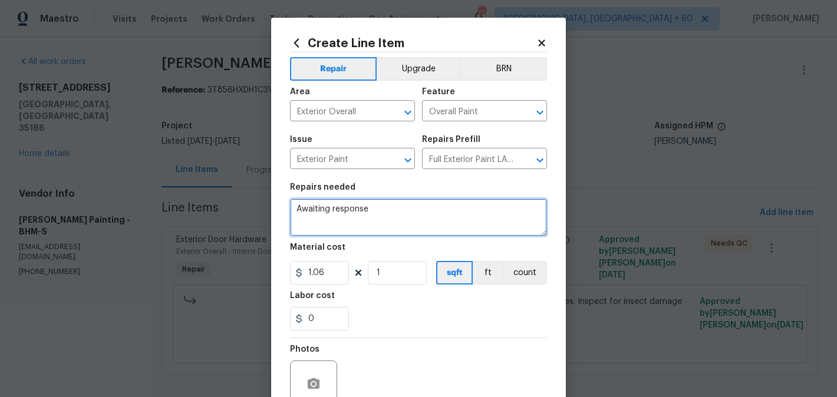
type textarea "Awaiting response"
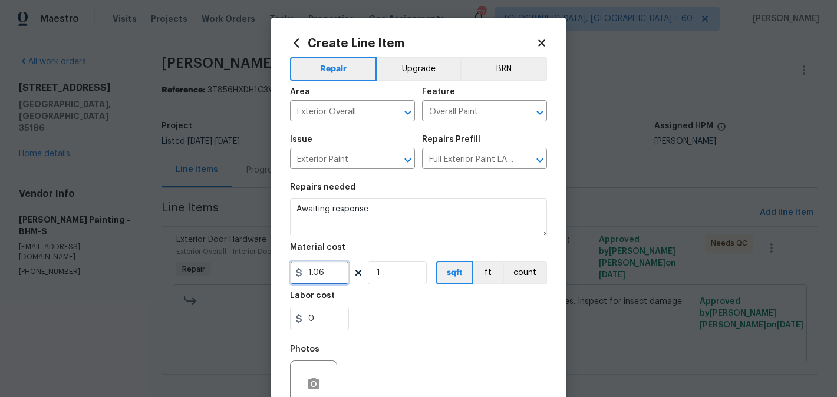
click at [313, 275] on input "1.06" at bounding box center [319, 273] width 59 height 24
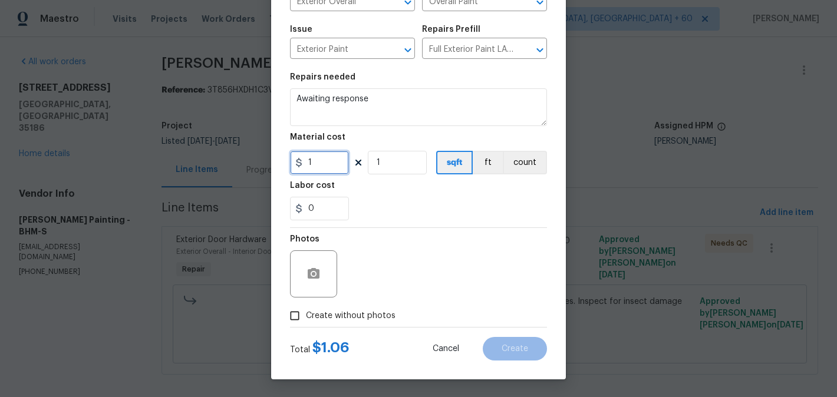
type input "1"
click at [369, 316] on span "Create without photos" at bounding box center [351, 316] width 90 height 12
click at [306, 316] on input "Create without photos" at bounding box center [294, 316] width 22 height 22
checkbox input "true"
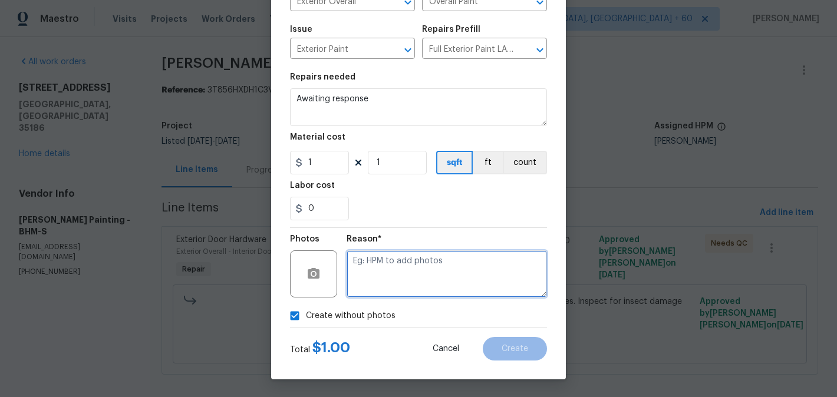
click at [402, 292] on textarea at bounding box center [447, 273] width 200 height 47
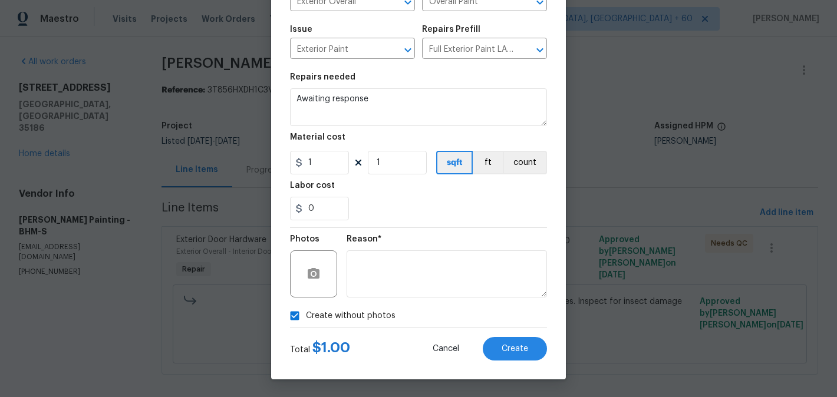
click at [531, 365] on div "Create Line Item Repair Upgrade BRN Area Exterior Overall ​ Feature Overall Pai…" at bounding box center [418, 143] width 295 height 472
click at [526, 357] on button "Create" at bounding box center [515, 349] width 64 height 24
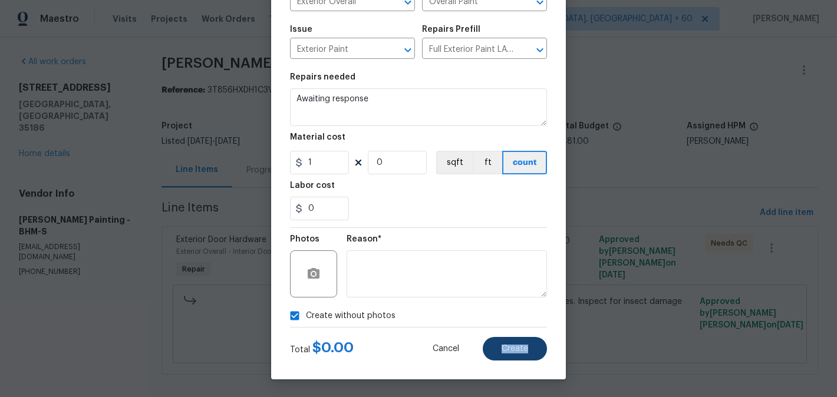
type input "0"
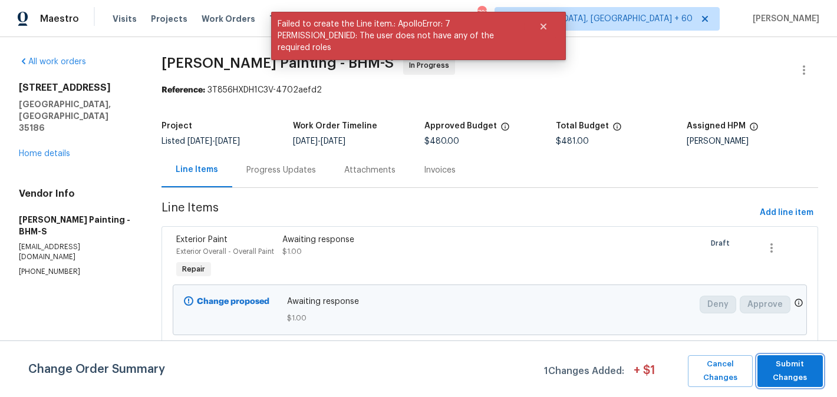
click at [804, 357] on button "Submit Changes" at bounding box center [789, 371] width 65 height 32
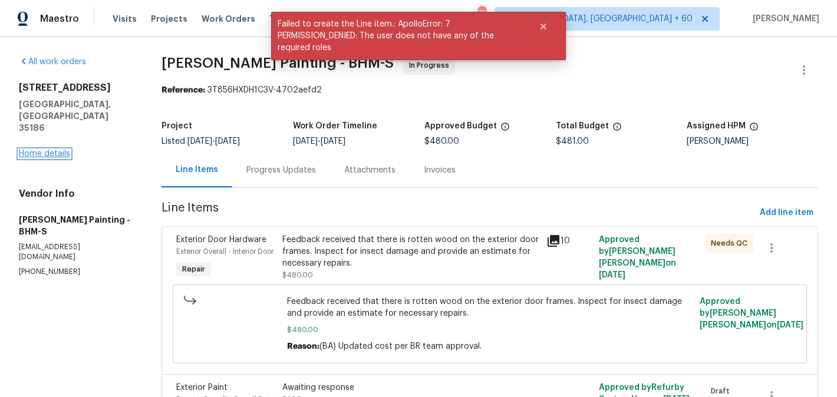
click at [64, 150] on link "Home details" at bounding box center [44, 154] width 51 height 8
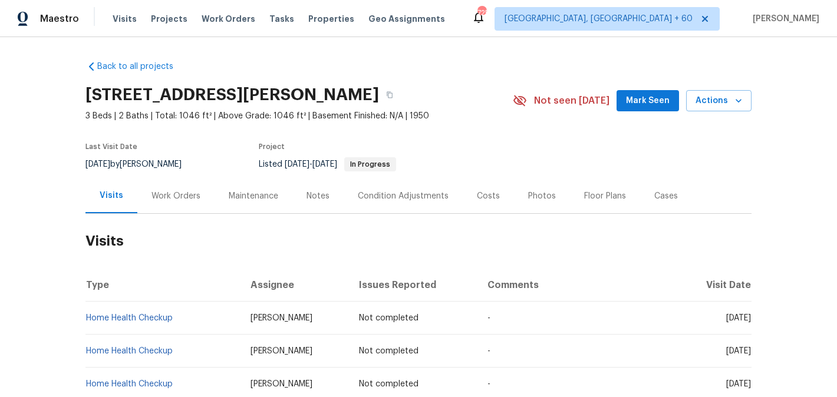
click at [173, 187] on div "Work Orders" at bounding box center [175, 196] width 77 height 35
click at [164, 194] on div "Work Orders" at bounding box center [175, 196] width 49 height 12
click at [200, 200] on div "Work Orders" at bounding box center [175, 196] width 77 height 35
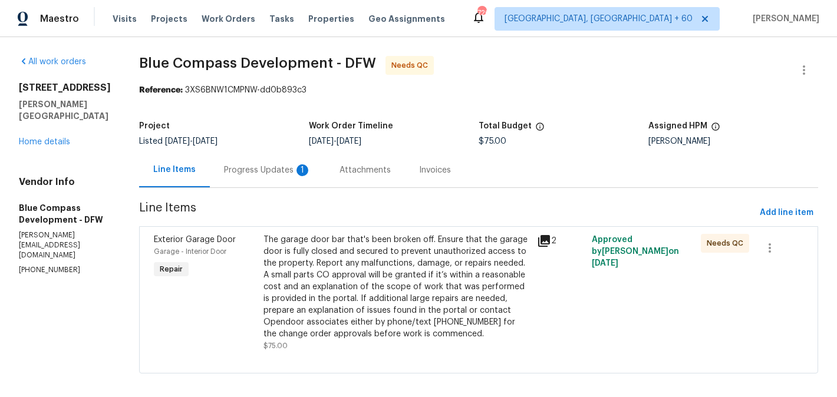
click at [297, 161] on div "Progress Updates 1" at bounding box center [268, 170] width 116 height 35
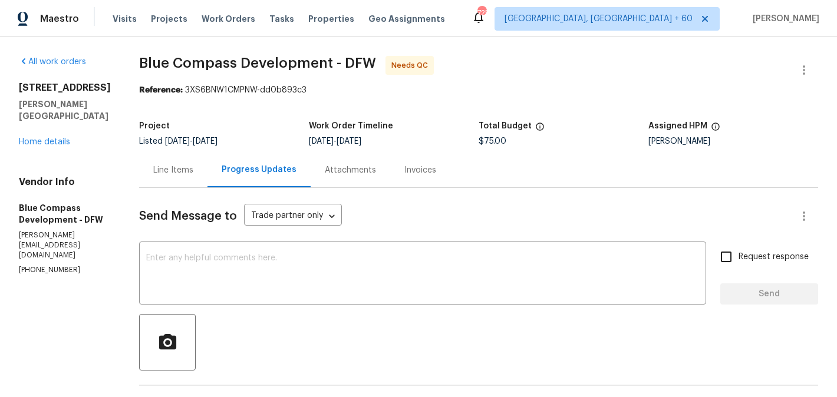
click at [207, 164] on div "Line Items" at bounding box center [173, 170] width 68 height 35
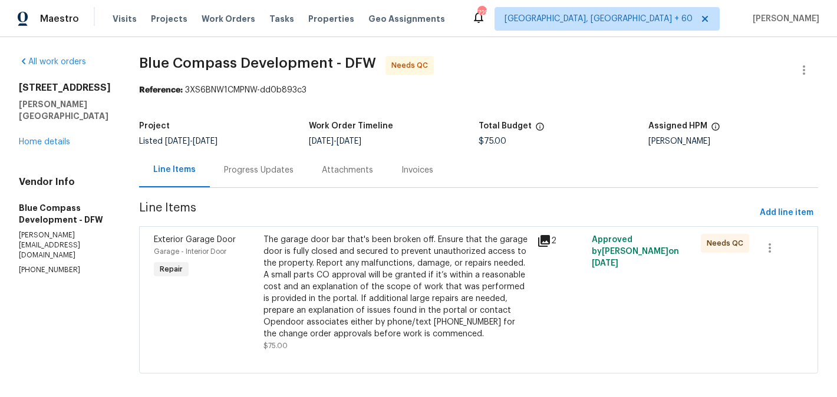
click at [359, 281] on div "The garage door bar that's been broken off. Ensure that the garage door is full…" at bounding box center [396, 287] width 266 height 106
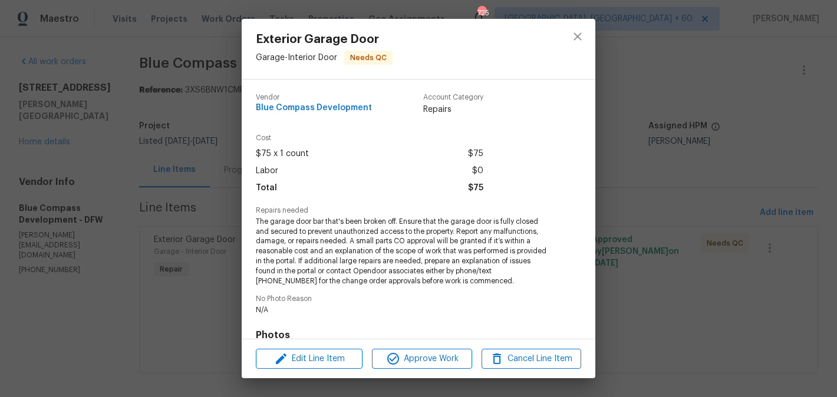
scroll to position [175, 0]
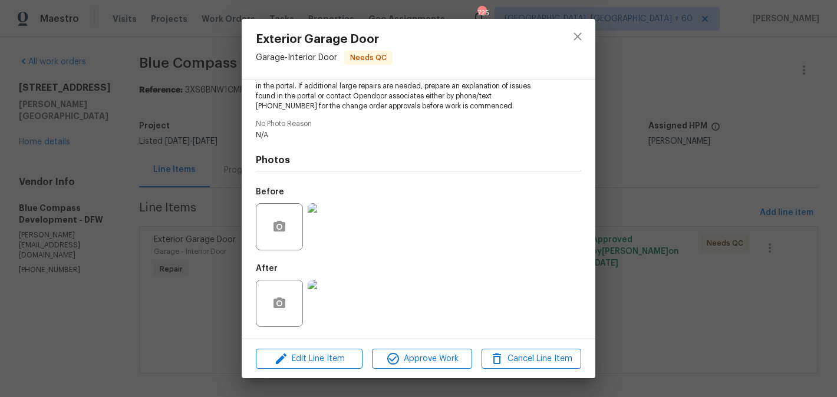
click at [331, 376] on div "Edit Line Item Approve Work Cancel Line Item" at bounding box center [419, 358] width 354 height 39
click at [325, 367] on button "Edit Line Item" at bounding box center [309, 359] width 107 height 21
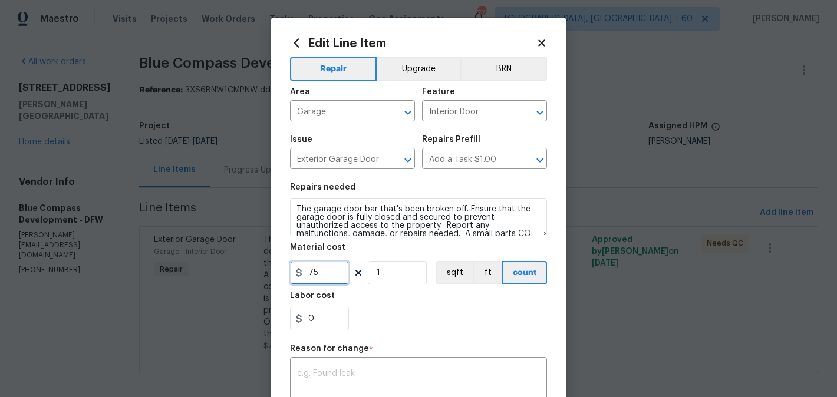
click at [306, 272] on input "75" at bounding box center [319, 273] width 59 height 24
type input "275"
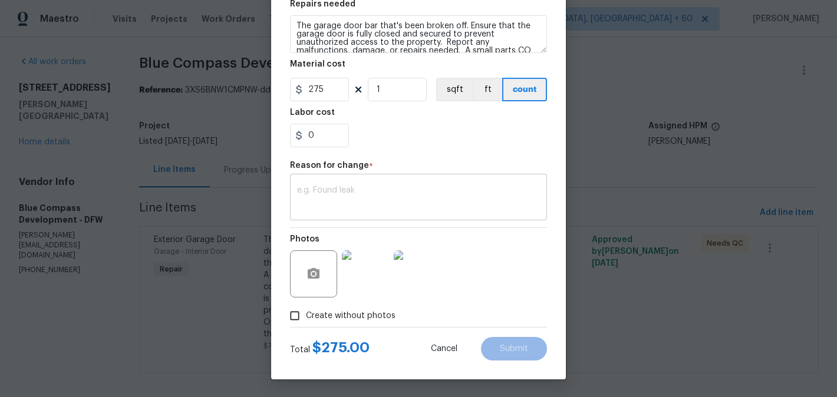
click at [370, 182] on div "x ​" at bounding box center [418, 199] width 257 height 44
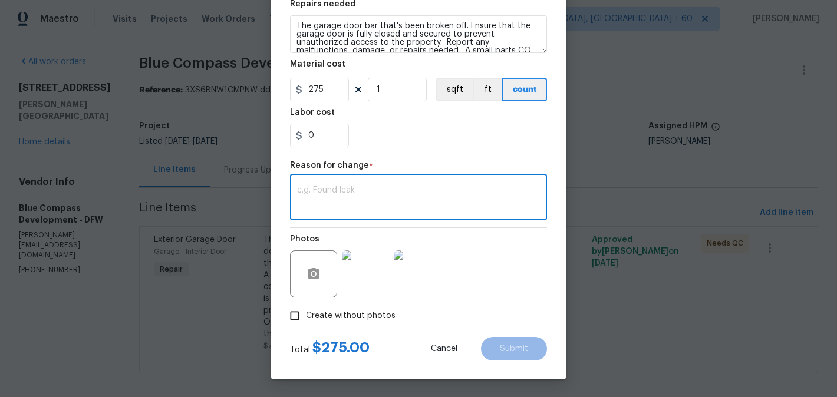
paste textarea "(BA) Updated per vendor’s final cost"
type textarea "(BA) Updated per vendor’s final cost"
click at [510, 347] on span "Submit" at bounding box center [514, 349] width 28 height 9
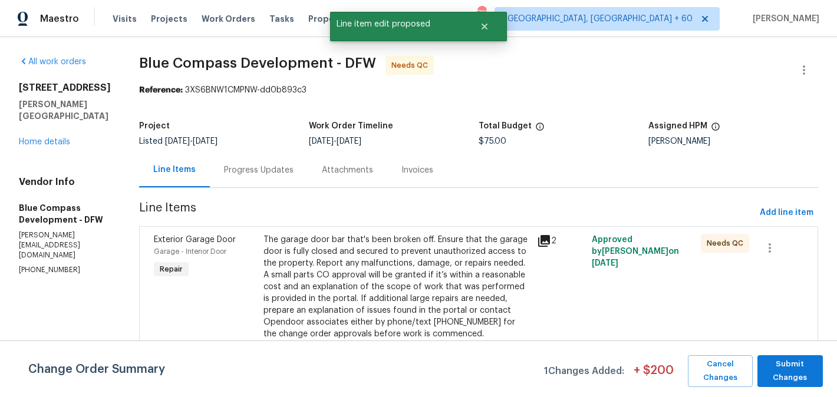
scroll to position [0, 0]
click at [780, 356] on button "Submit Changes" at bounding box center [789, 371] width 65 height 32
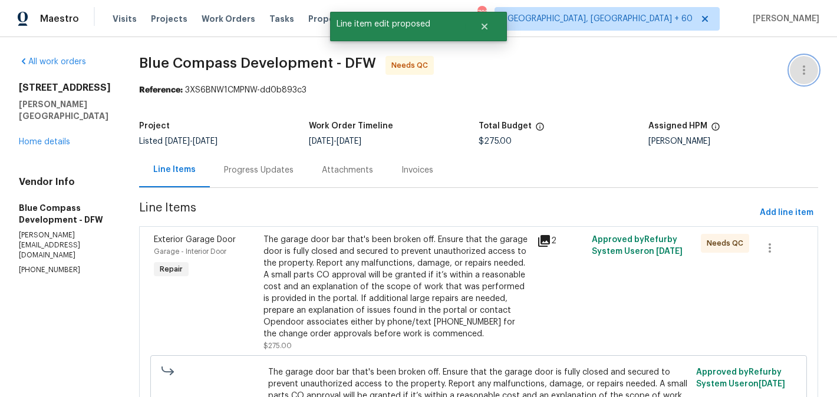
click at [805, 67] on icon "button" at bounding box center [804, 70] width 14 height 14
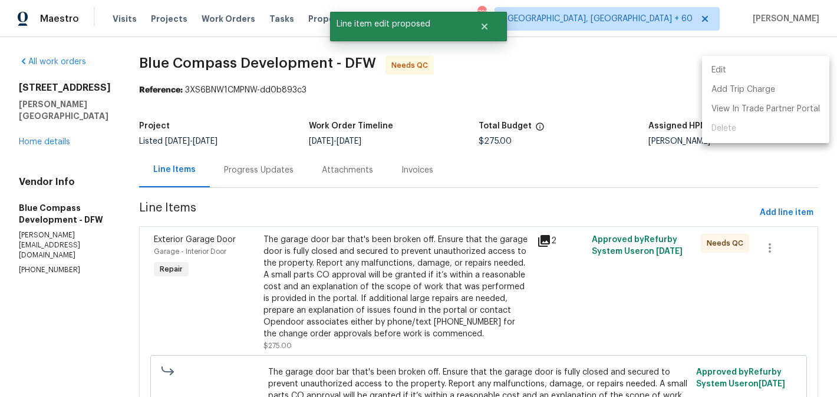
click at [777, 67] on li "Edit" at bounding box center [765, 70] width 127 height 19
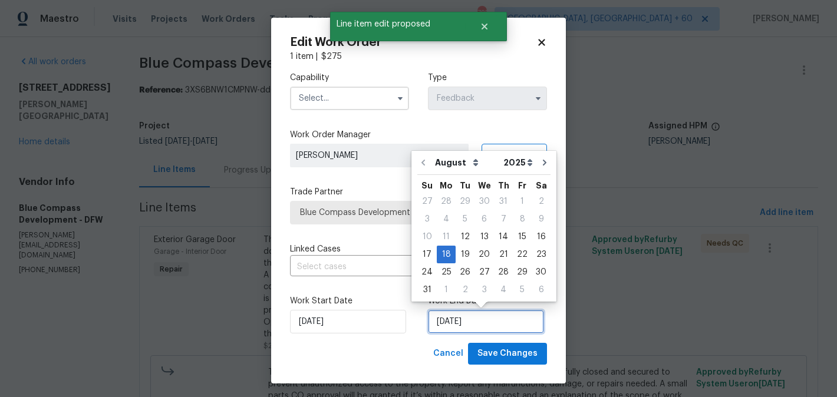
click at [436, 327] on input "18/08/2025" at bounding box center [486, 322] width 116 height 24
click at [478, 237] on div "13" at bounding box center [483, 237] width 19 height 17
type input "13/08/2025"
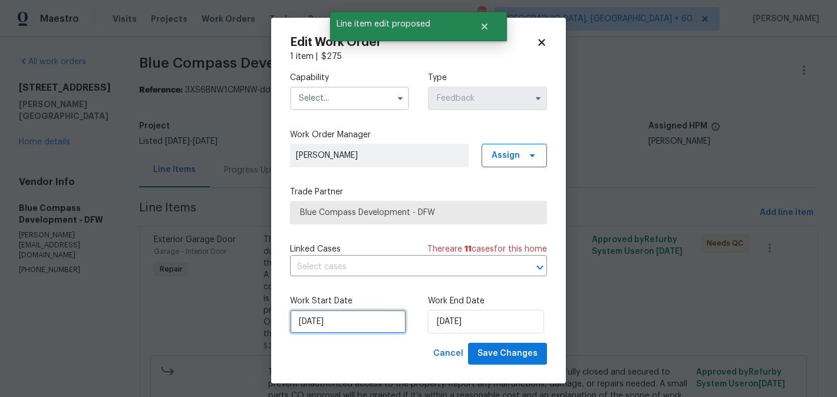
click at [322, 325] on input "12/08/2025" at bounding box center [348, 322] width 116 height 24
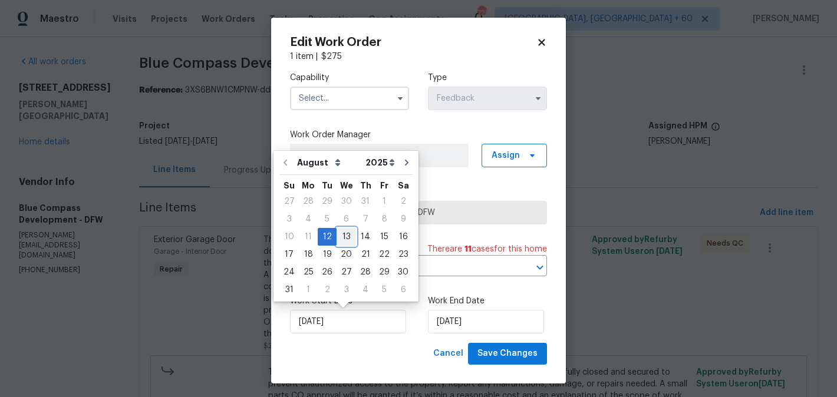
click at [339, 235] on div "13" at bounding box center [345, 237] width 19 height 17
type input "13/08/2025"
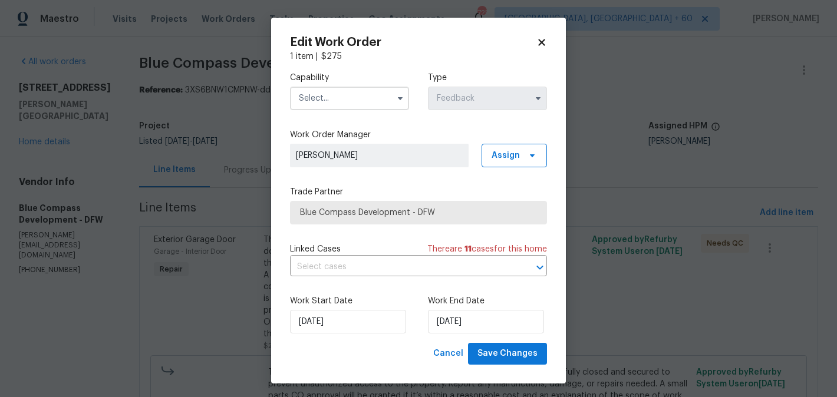
click at [321, 101] on input "text" at bounding box center [349, 99] width 119 height 24
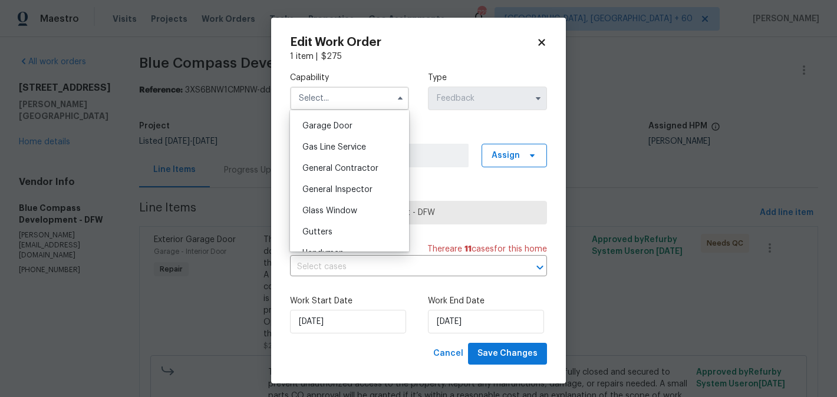
scroll to position [520, 0]
click at [329, 126] on span "Garage Door" at bounding box center [327, 125] width 50 height 8
type input "Garage Door"
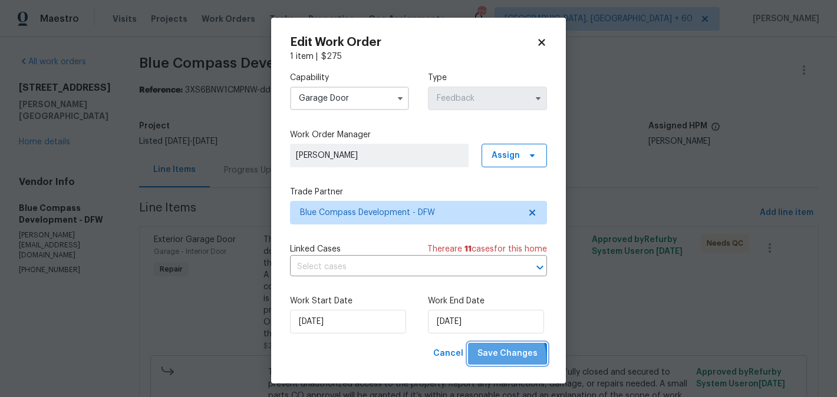
click at [498, 359] on span "Save Changes" at bounding box center [507, 354] width 60 height 15
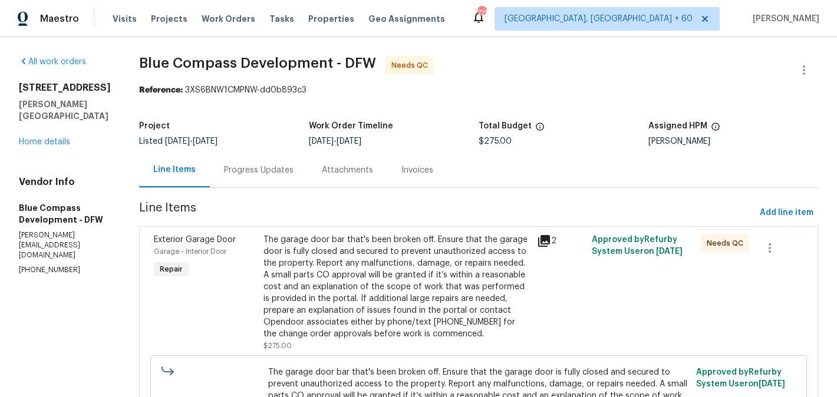
click at [278, 176] on div "Progress Updates" at bounding box center [259, 170] width 98 height 35
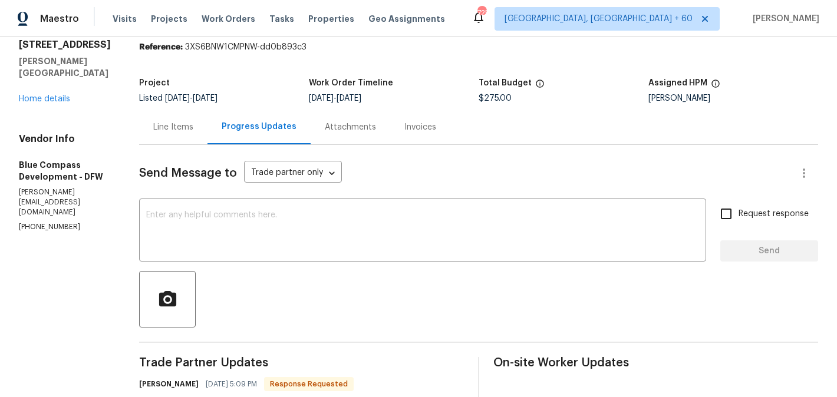
scroll to position [243, 0]
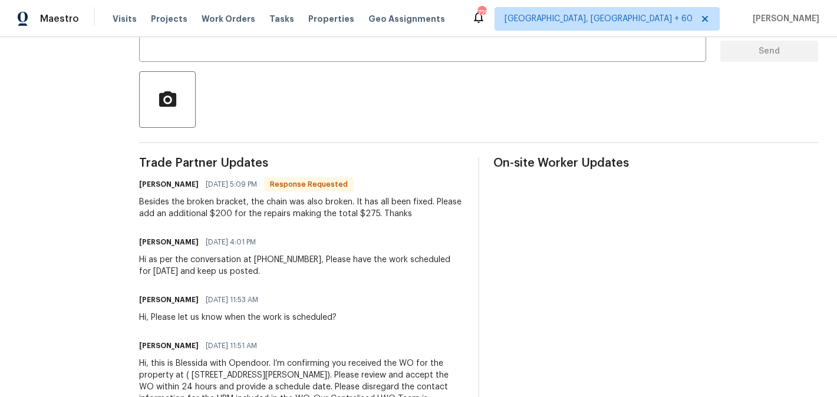
click at [178, 186] on h6 "[PERSON_NAME]" at bounding box center [169, 185] width 60 height 12
copy h6 "[PERSON_NAME]"
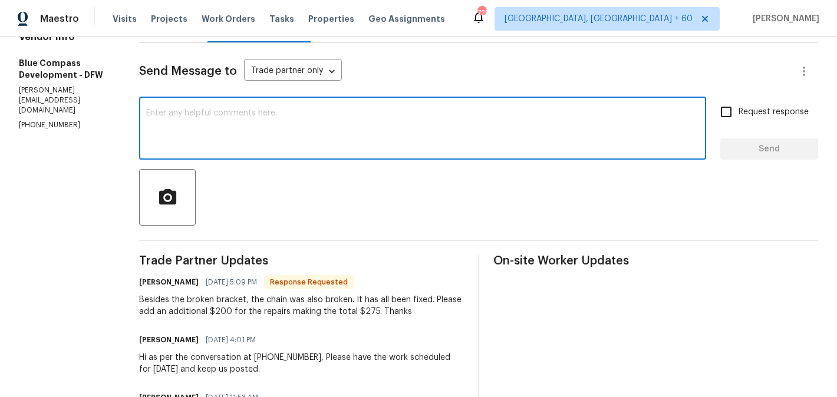
click at [282, 144] on textarea at bounding box center [422, 129] width 553 height 41
paste textarea "[PERSON_NAME]"
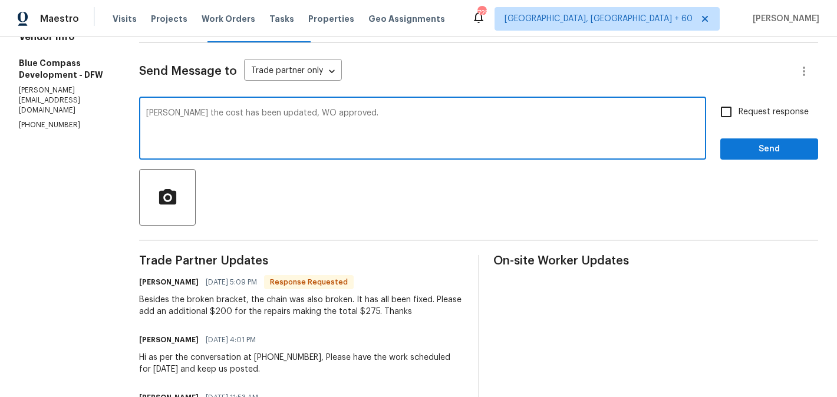
type textarea "[PERSON_NAME] the cost has been updated, WO approved."
click at [742, 161] on div "Send Message to Trade partner only Trade partner only ​ [PERSON_NAME] the cost …" at bounding box center [478, 291] width 679 height 497
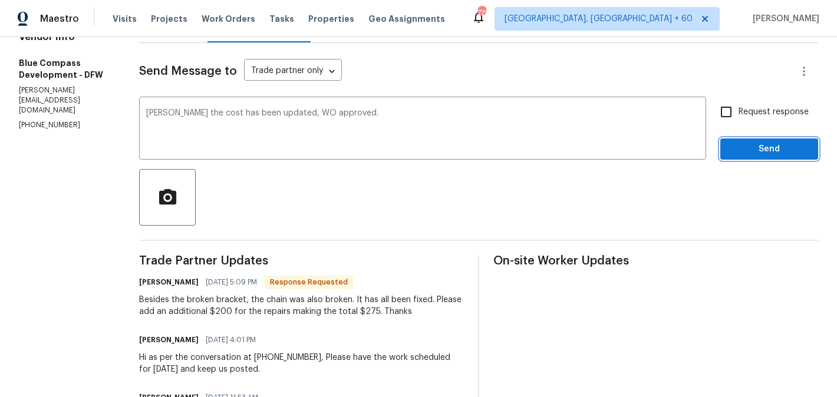
click at [734, 142] on span "Send" at bounding box center [769, 149] width 79 height 15
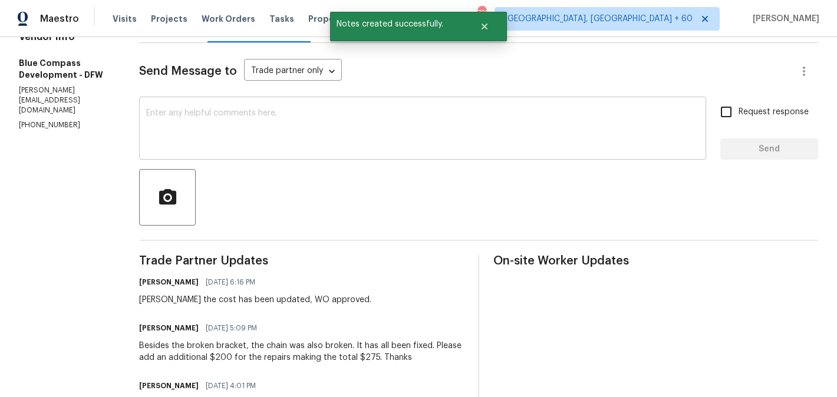
scroll to position [0, 0]
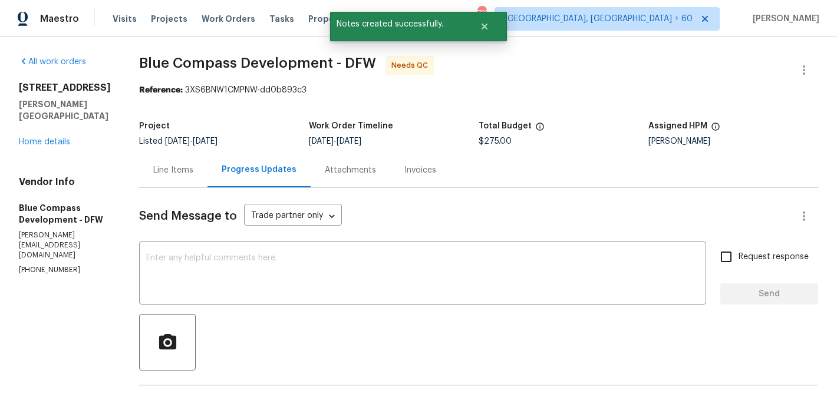
click at [207, 181] on div "Line Items" at bounding box center [173, 170] width 68 height 35
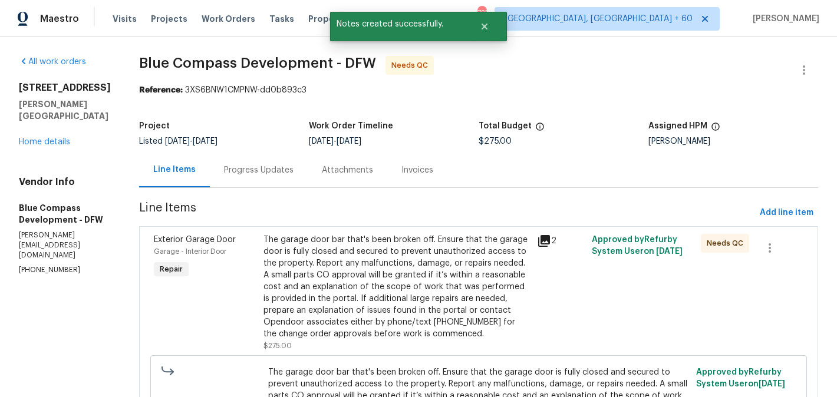
click at [332, 224] on section "Blue Compass Development - DFW Needs QC Reference: 3XS6BNW1CMPNW-dd0b893c3 Proj…" at bounding box center [478, 281] width 679 height 451
click at [335, 246] on div "The garage door bar that's been broken off. Ensure that the garage door is full…" at bounding box center [396, 287] width 266 height 106
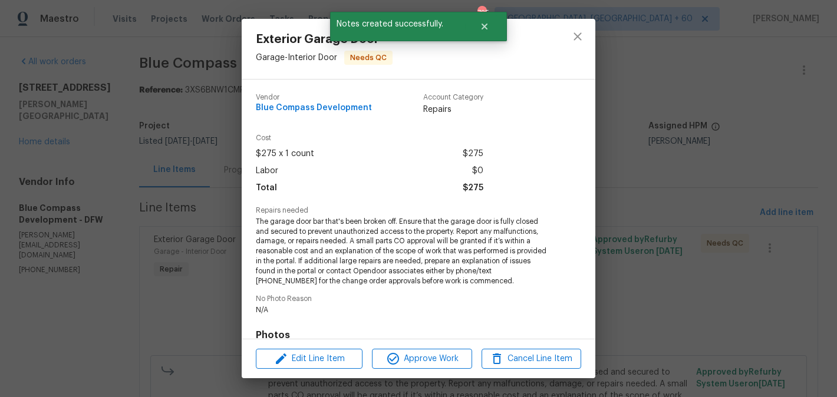
scroll to position [175, 0]
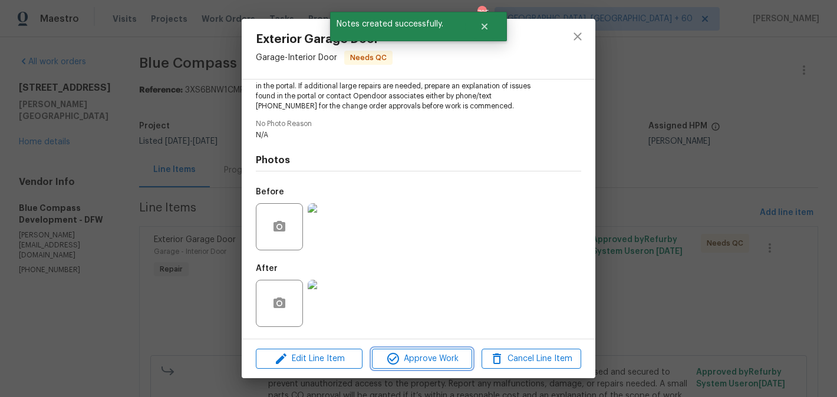
click at [412, 355] on span "Approve Work" at bounding box center [421, 359] width 93 height 15
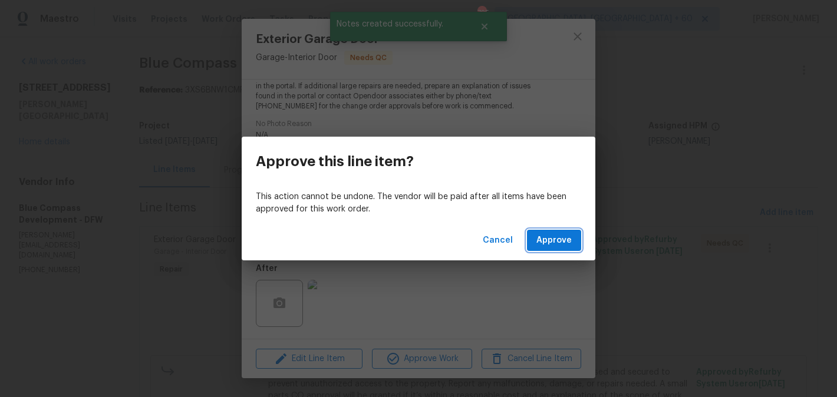
click at [549, 238] on span "Approve" at bounding box center [553, 240] width 35 height 15
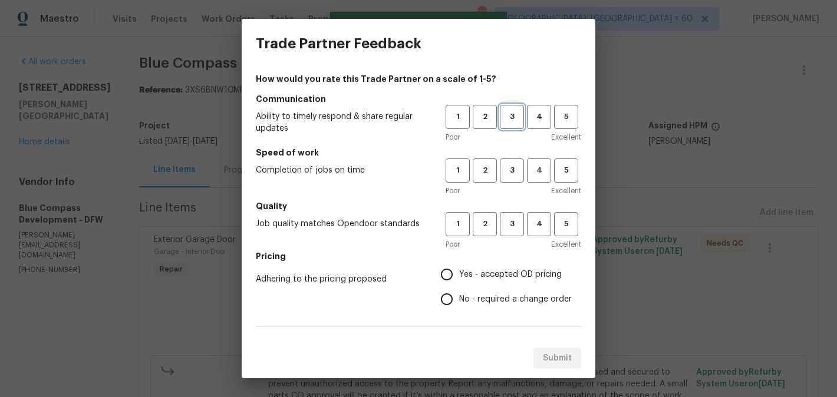
drag, startPoint x: 513, startPoint y: 118, endPoint x: 513, endPoint y: 128, distance: 10.0
click at [513, 118] on span "3" at bounding box center [512, 117] width 22 height 14
click at [513, 170] on span "3" at bounding box center [512, 171] width 22 height 14
click at [513, 214] on button "3" at bounding box center [512, 224] width 24 height 24
click at [513, 290] on label "No - required a change order" at bounding box center [502, 299] width 137 height 25
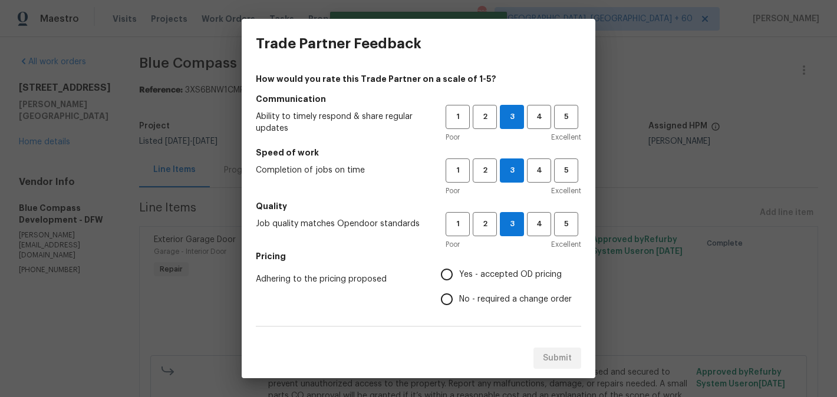
click at [459, 290] on input "No - required a change order" at bounding box center [446, 299] width 25 height 25
radio input "true"
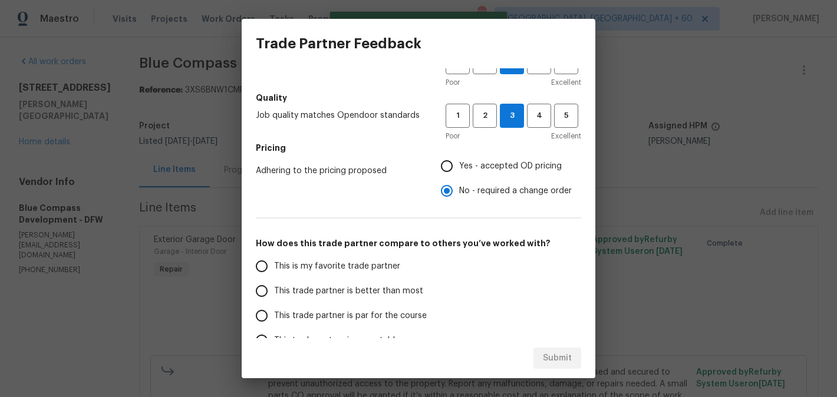
scroll to position [109, 0]
click at [379, 283] on label "This trade partner is better than most" at bounding box center [342, 290] width 186 height 25
click at [274, 283] on input "This trade partner is better than most" at bounding box center [261, 290] width 25 height 25
click at [584, 365] on div "Submit" at bounding box center [419, 358] width 354 height 41
click at [571, 365] on button "Submit" at bounding box center [557, 359] width 48 height 22
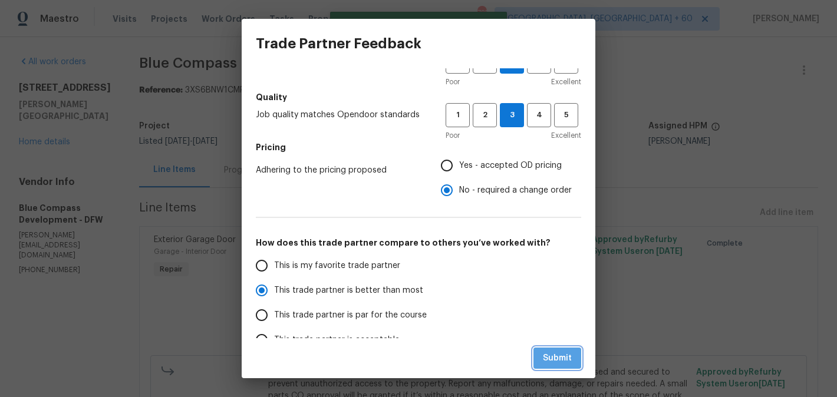
radio input "true"
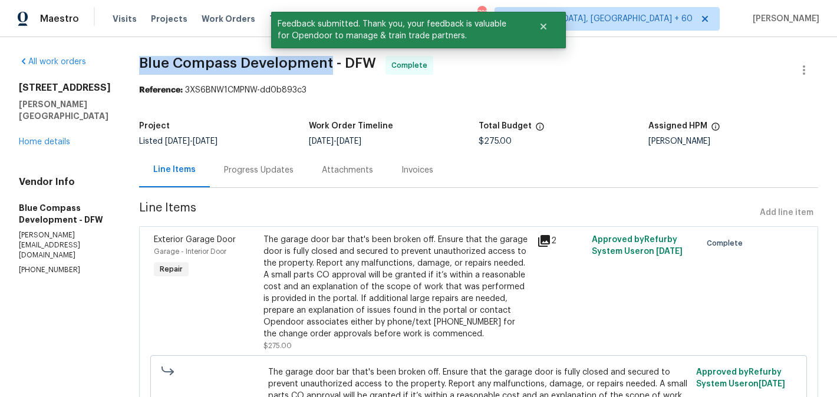
drag, startPoint x: 173, startPoint y: 64, endPoint x: 361, endPoint y: 62, distance: 188.0
click at [361, 62] on span "Blue Compass Development - DFW" at bounding box center [257, 63] width 237 height 14
copy span "Blue Compass Development"
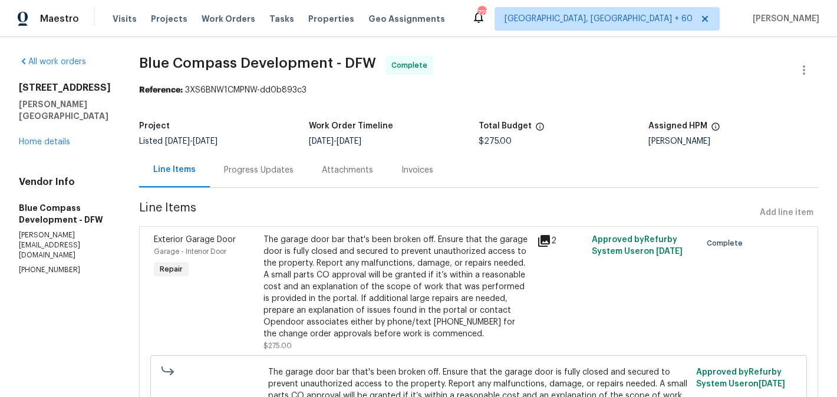
click at [297, 177] on div "Progress Updates" at bounding box center [259, 170] width 98 height 35
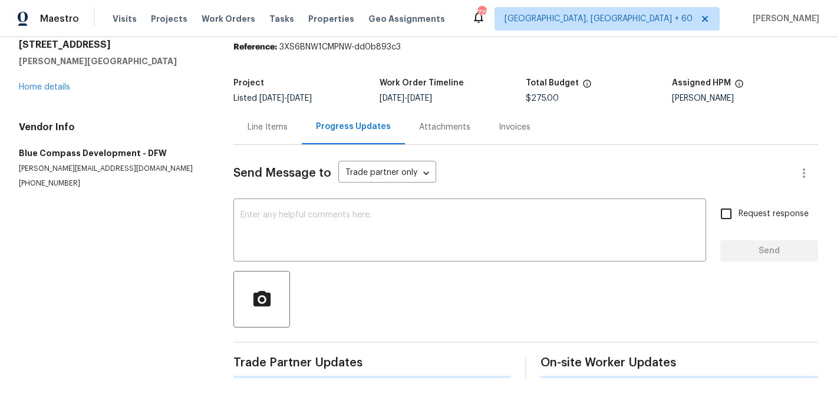
scroll to position [232, 0]
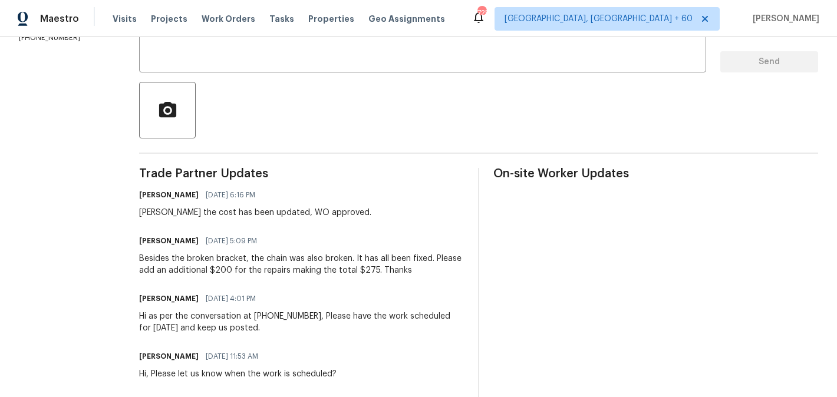
click at [235, 265] on div "Besides the broken bracket, the chain was also broken. It has all been fixed. P…" at bounding box center [301, 265] width 325 height 24
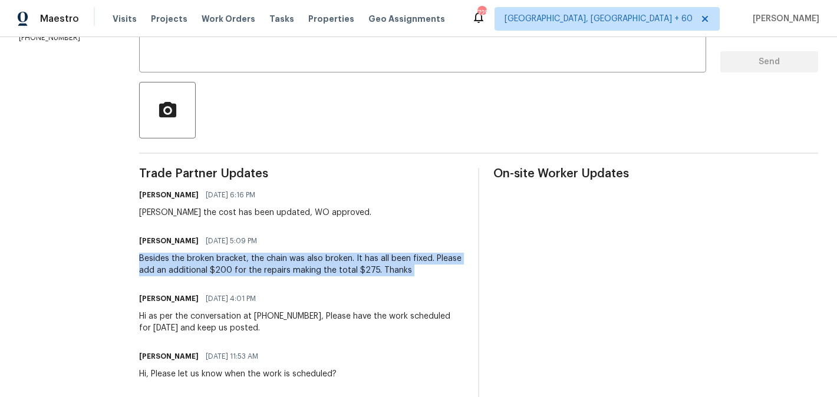
click at [235, 265] on div "Besides the broken bracket, the chain was also broken. It has all been fixed. P…" at bounding box center [301, 265] width 325 height 24
copy div "Besides the broken bracket, the chain was also broken. It has all been fixed. P…"
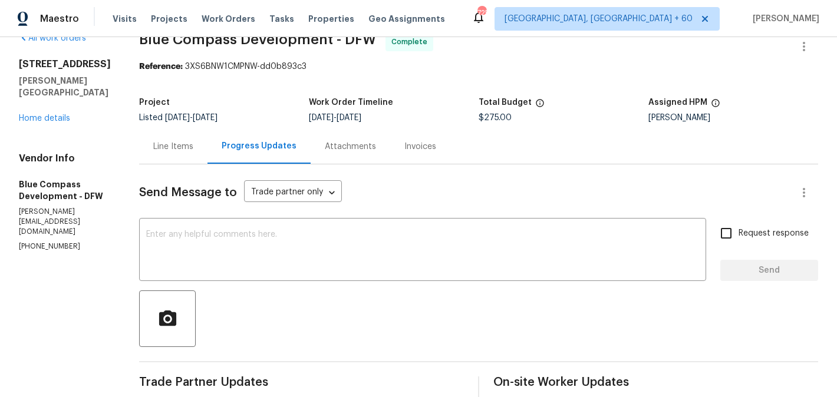
scroll to position [0, 0]
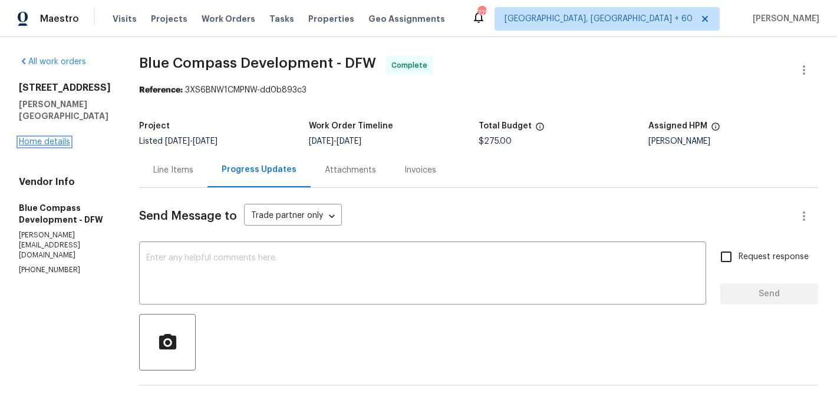
click at [55, 138] on link "Home details" at bounding box center [44, 142] width 51 height 8
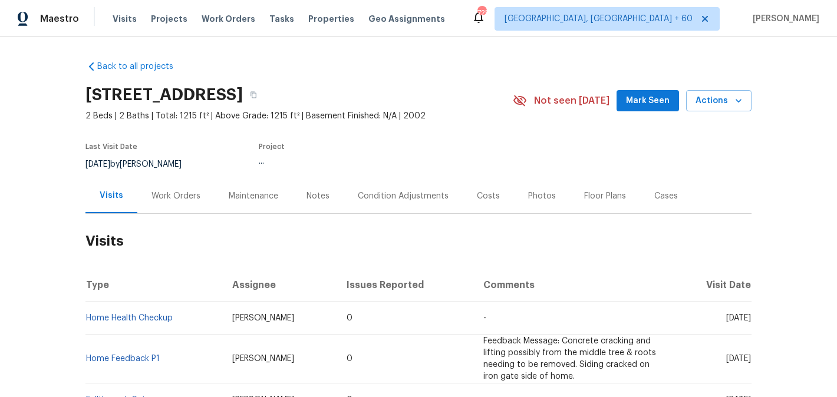
click at [180, 199] on div "Work Orders" at bounding box center [175, 196] width 49 height 12
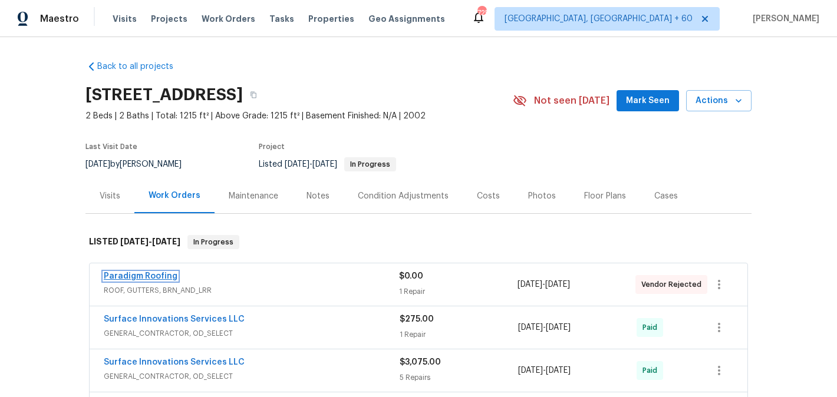
click at [161, 276] on link "Paradigm Roofing" at bounding box center [141, 276] width 74 height 8
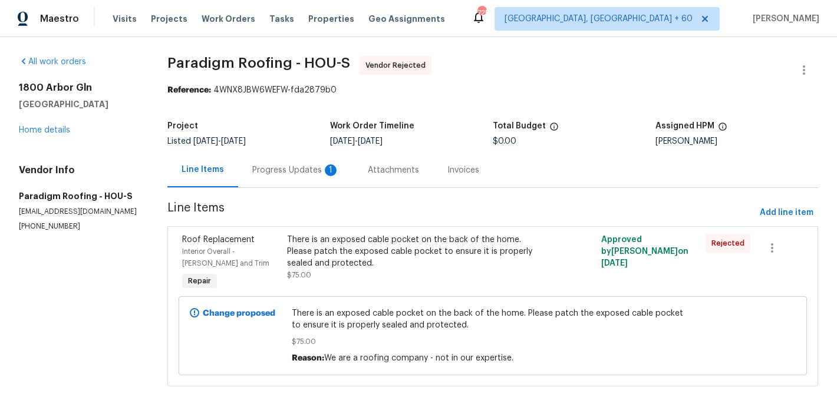
click at [319, 174] on div "Progress Updates 1" at bounding box center [295, 170] width 87 height 12
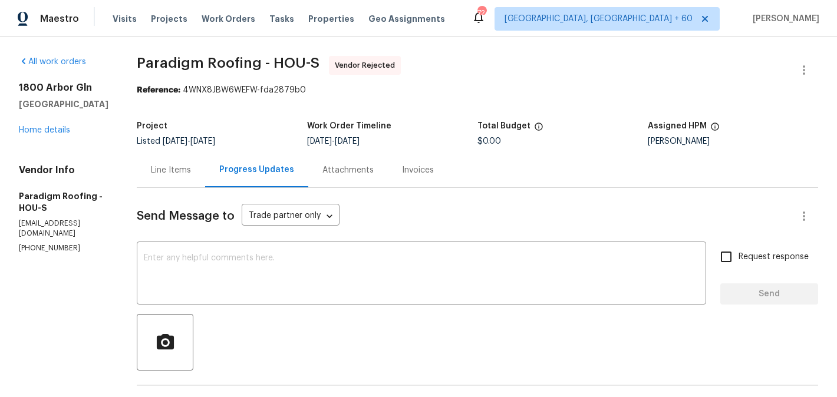
click at [199, 161] on div "Line Items" at bounding box center [171, 170] width 68 height 35
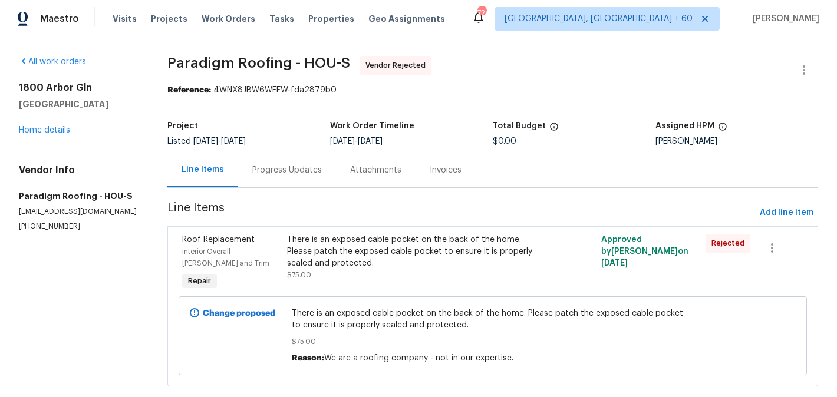
click at [307, 169] on div "Progress Updates" at bounding box center [287, 170] width 70 height 12
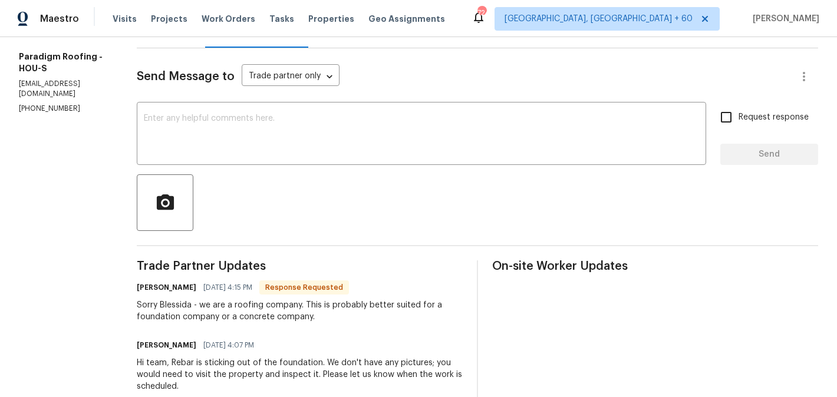
scroll to position [164, 0]
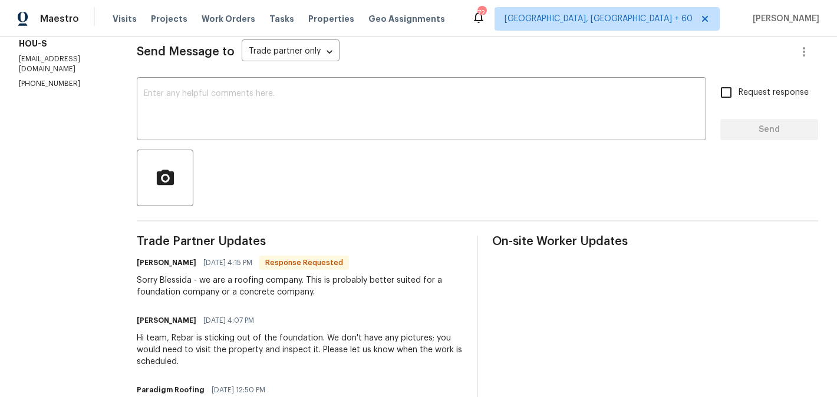
click at [253, 146] on div "Send Message to Trade partner only Trade partner only ​ x ​ Request response Se…" at bounding box center [477, 301] width 681 height 555
click at [241, 129] on textarea at bounding box center [421, 110] width 555 height 41
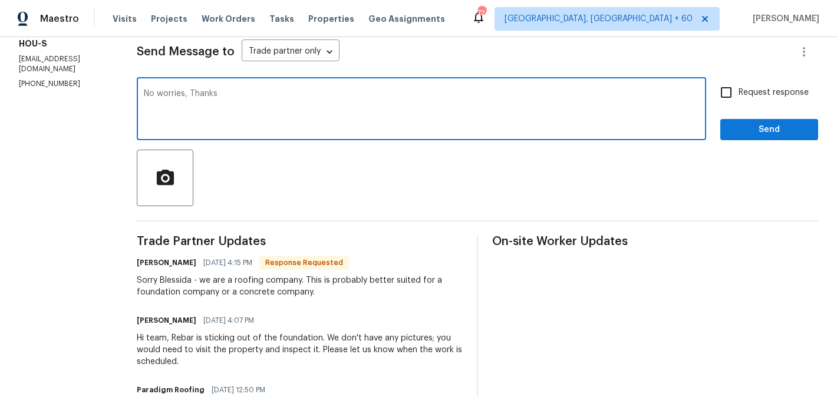
type textarea "No worries, Thanks"
click at [754, 132] on span "Send" at bounding box center [769, 130] width 79 height 15
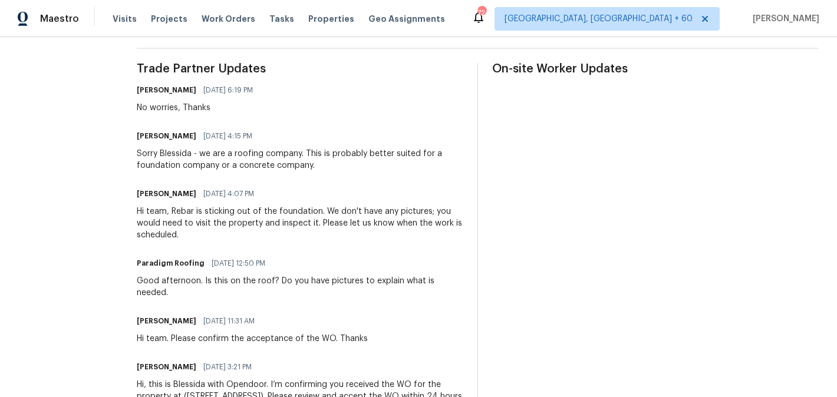
scroll to position [0, 0]
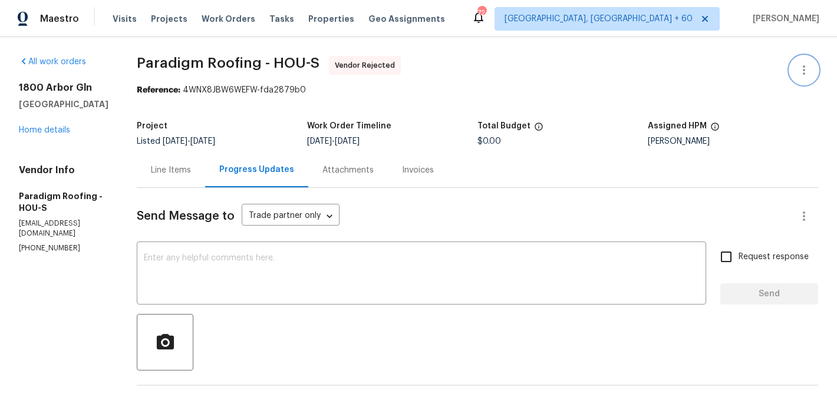
click at [802, 67] on icon "button" at bounding box center [804, 70] width 14 height 14
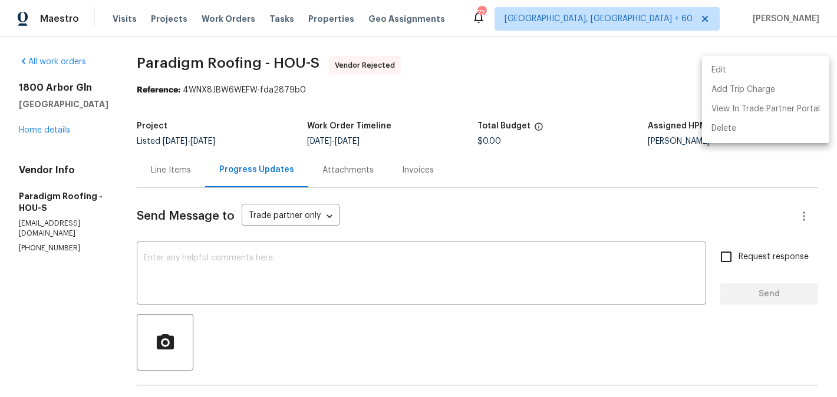
click at [782, 67] on li "Edit" at bounding box center [765, 70] width 127 height 19
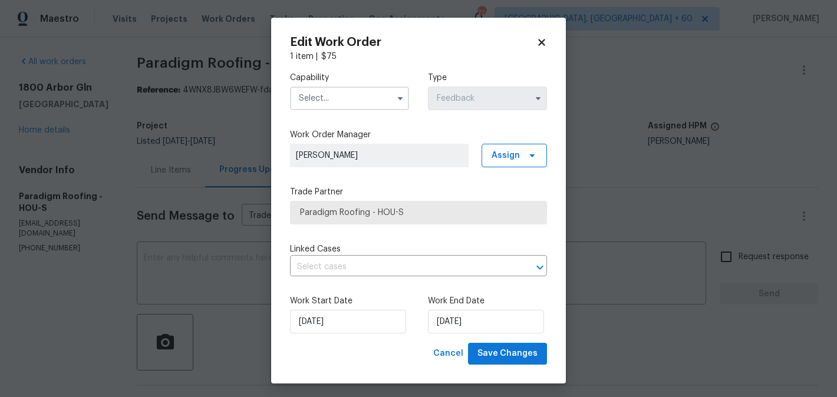
click at [312, 100] on input "text" at bounding box center [349, 99] width 119 height 24
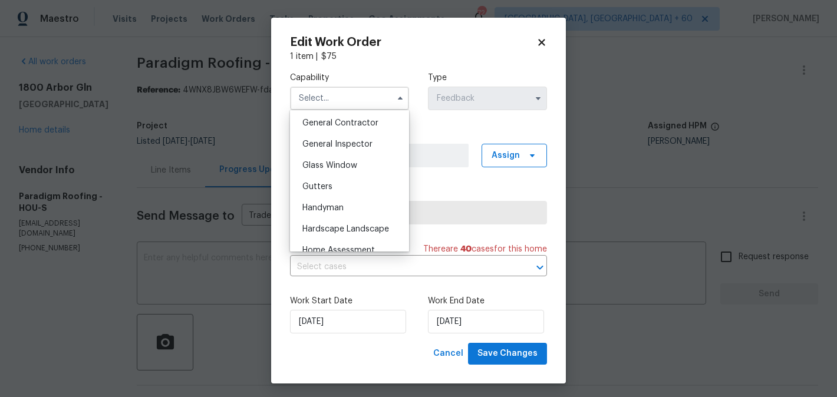
scroll to position [565, 0]
click at [230, 232] on body "Maestro Visits Projects Work Orders Tasks Properties Geo Assignments 724 Albuqu…" at bounding box center [418, 198] width 837 height 397
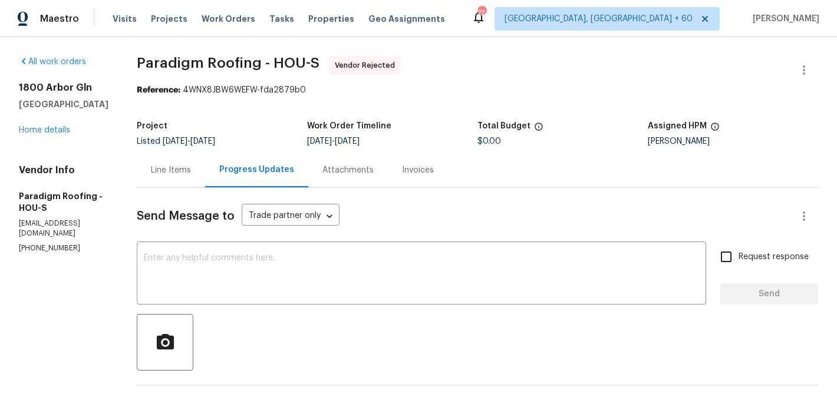
click at [198, 225] on div "Send Message to Trade partner only Trade partner only ​" at bounding box center [463, 216] width 653 height 28
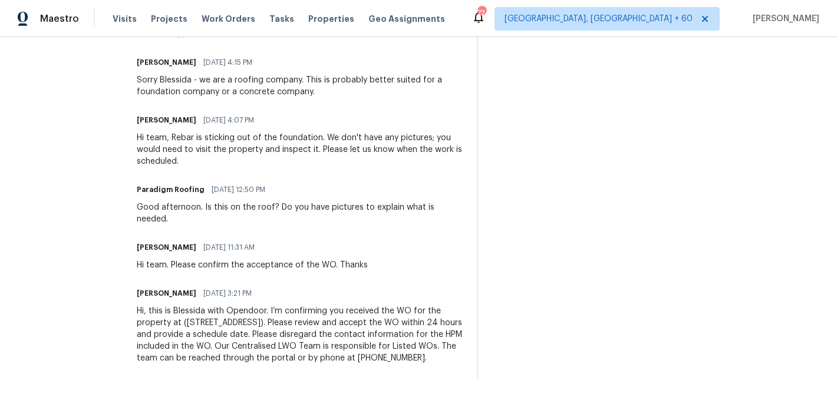
scroll to position [186, 0]
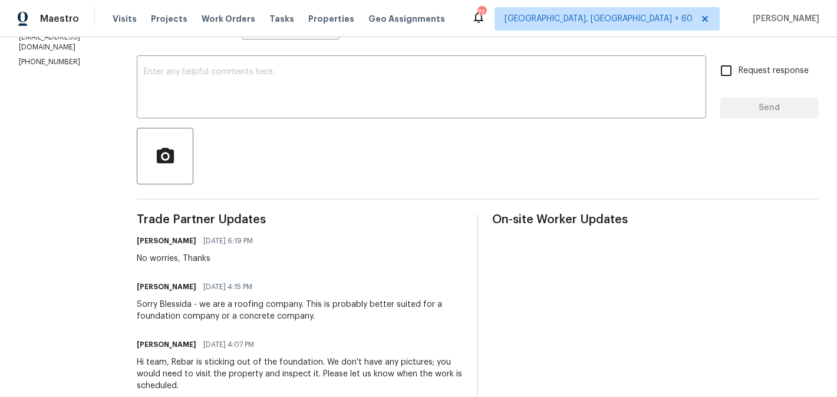
click at [151, 285] on h6 "Greg Hiltz" at bounding box center [167, 287] width 60 height 12
copy h6 "Greg"
click at [279, 124] on div "Send Message to Trade partner only Trade partner only ​ x ​ Request response Se…" at bounding box center [477, 302] width 681 height 601
click at [272, 105] on textarea at bounding box center [421, 88] width 555 height 41
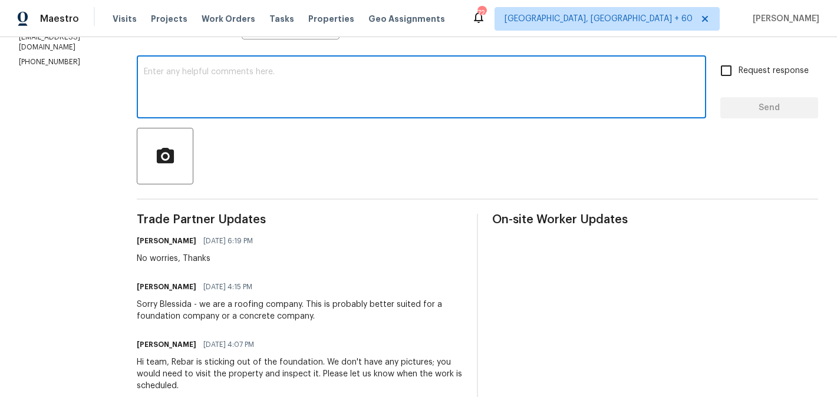
paste textarea "Greg"
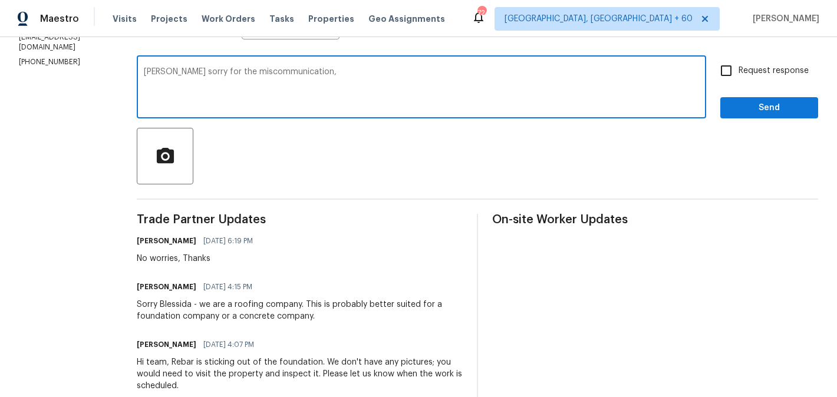
paste textarea "exposed cable pocket on the back of the home. Please patch the exposed cable po…"
click at [536, 74] on textarea "Greg sorry for the miscommunication, exposed cable pocket on the back of the ho…" at bounding box center [421, 88] width 555 height 41
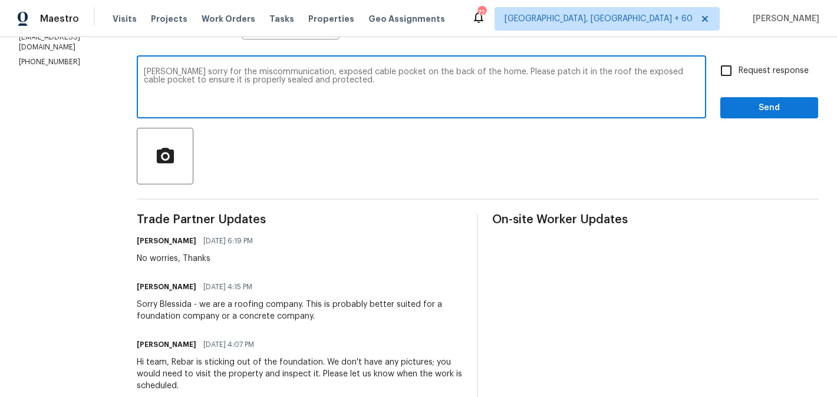
click at [391, 90] on textarea "Greg sorry for the miscommunication, exposed cable pocket on the back of the ho…" at bounding box center [421, 88] width 555 height 41
type textarea "Greg sorry for the miscommunication, exposed cable pocket on the back of the ho…"
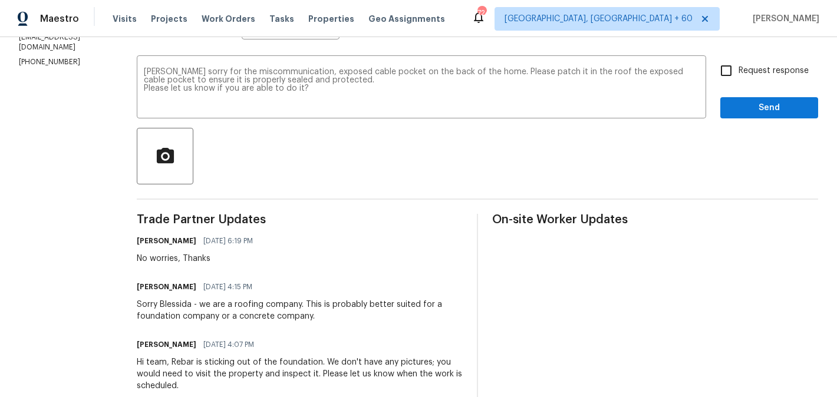
click at [754, 71] on span "Request response" at bounding box center [773, 71] width 70 height 12
click at [738, 71] on input "Request response" at bounding box center [726, 70] width 25 height 25
checkbox input "true"
click at [746, 103] on span "Send" at bounding box center [769, 108] width 79 height 15
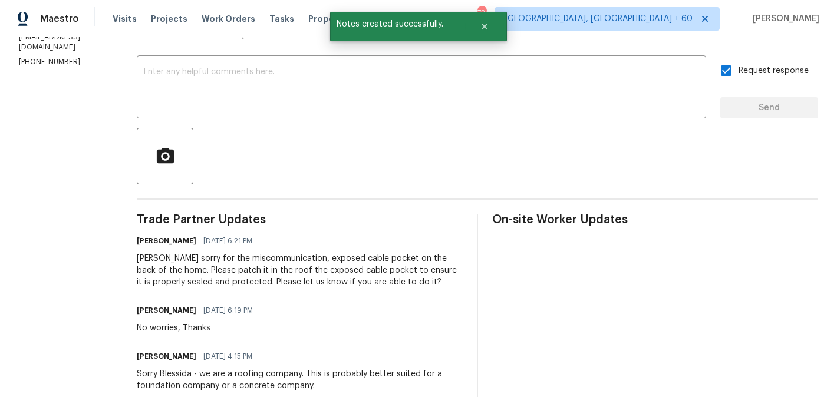
scroll to position [0, 0]
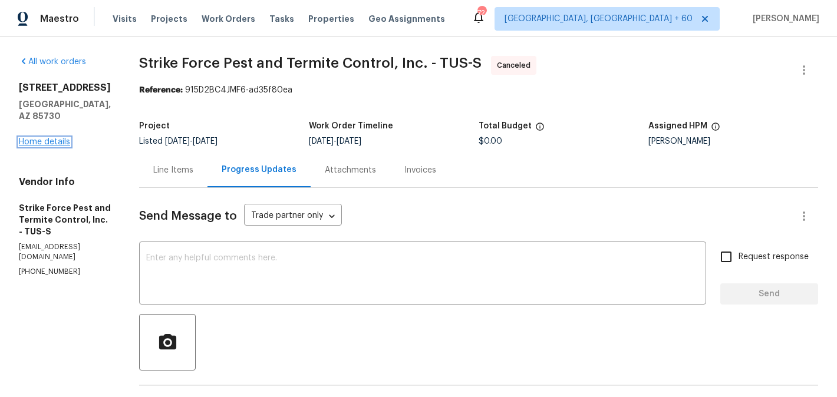
click at [27, 138] on link "Home details" at bounding box center [44, 142] width 51 height 8
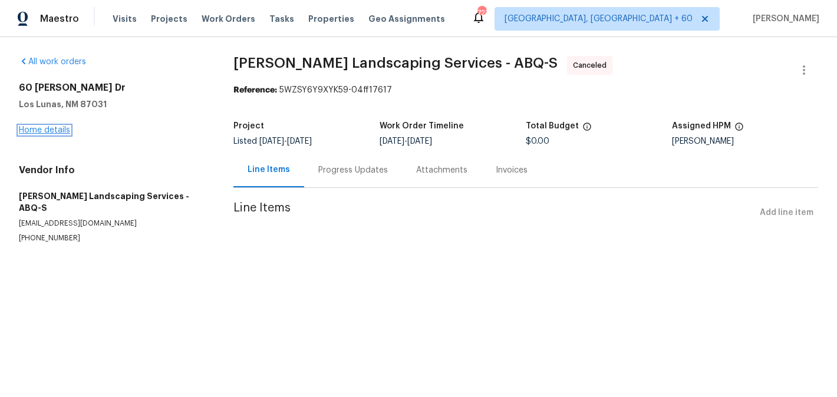
click at [33, 131] on link "Home details" at bounding box center [44, 130] width 51 height 8
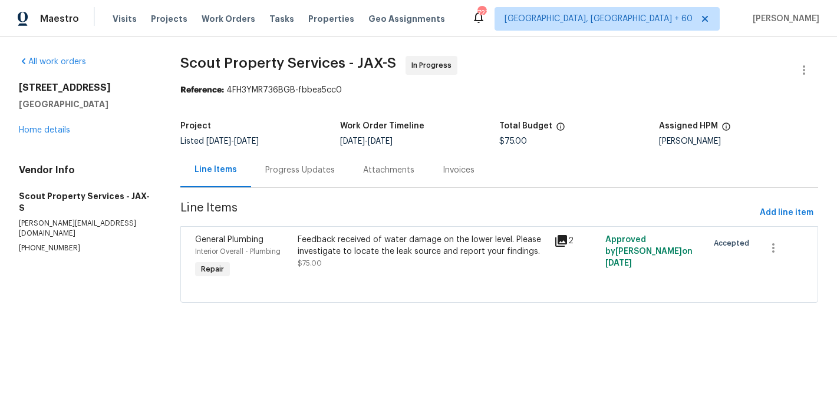
click at [309, 171] on div "Progress Updates" at bounding box center [300, 170] width 70 height 12
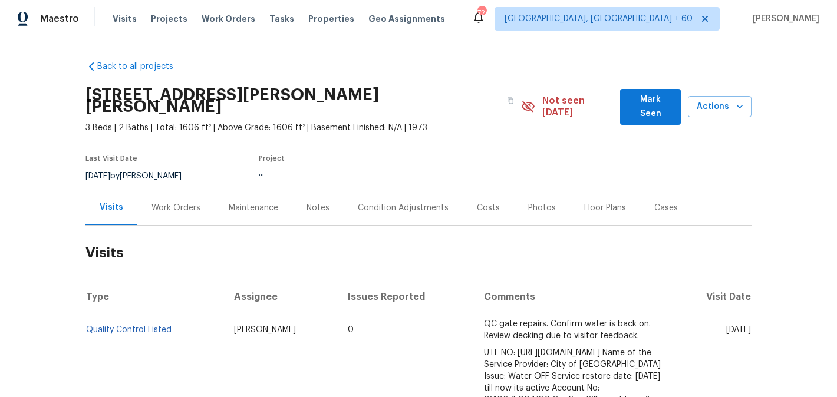
click at [186, 202] on div "Work Orders" at bounding box center [175, 208] width 49 height 12
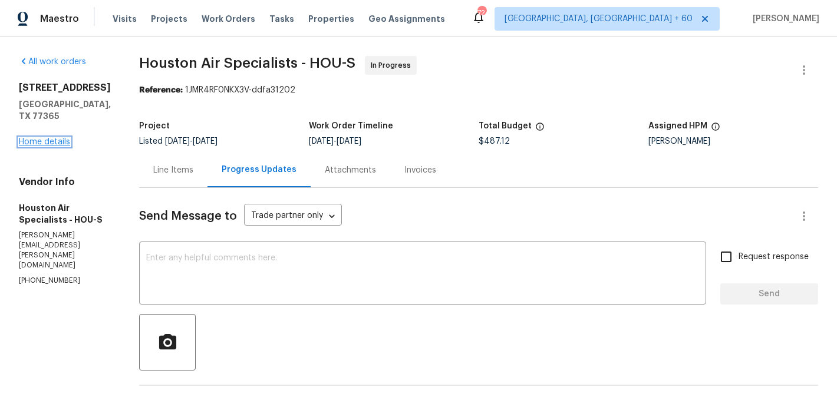
click at [62, 138] on link "Home details" at bounding box center [44, 142] width 51 height 8
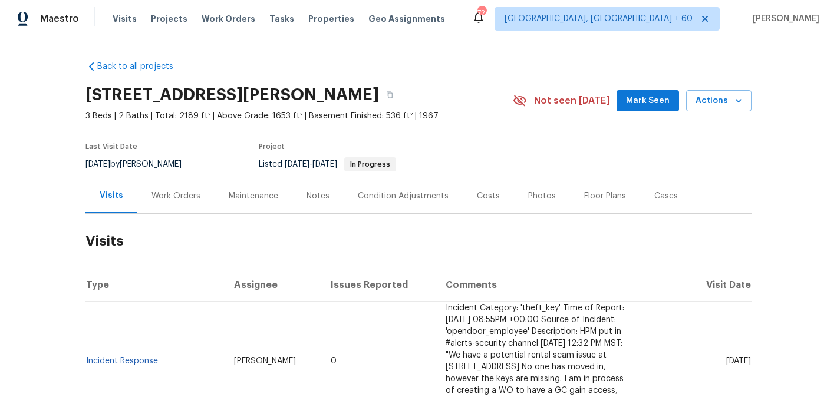
click at [183, 197] on div "Work Orders" at bounding box center [175, 196] width 49 height 12
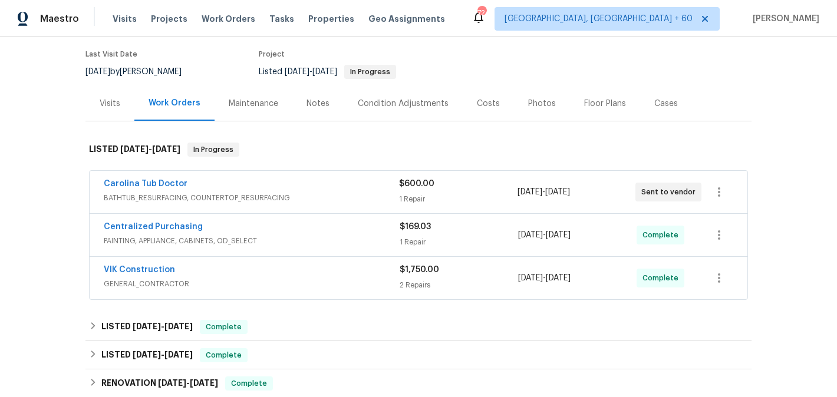
scroll to position [94, 0]
